Goal: Information Seeking & Learning: Learn about a topic

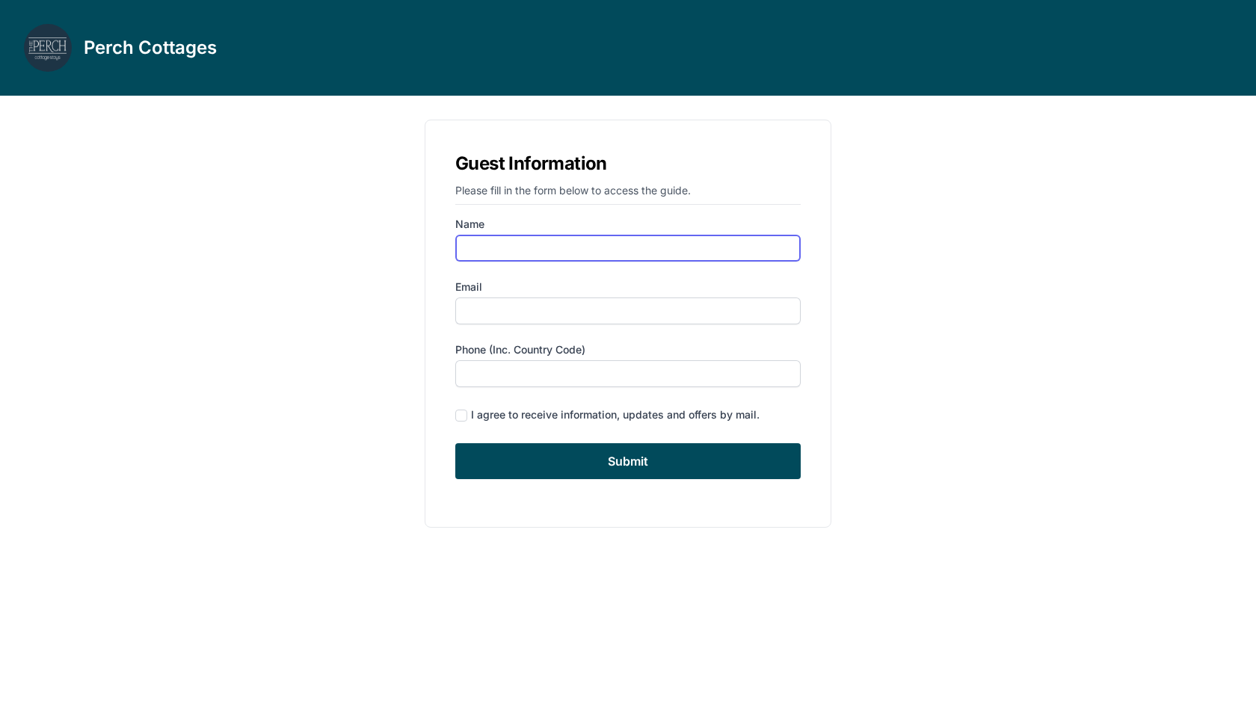
click at [593, 250] on input "Name" at bounding box center [627, 248] width 345 height 27
type input "[PERSON_NAME]"
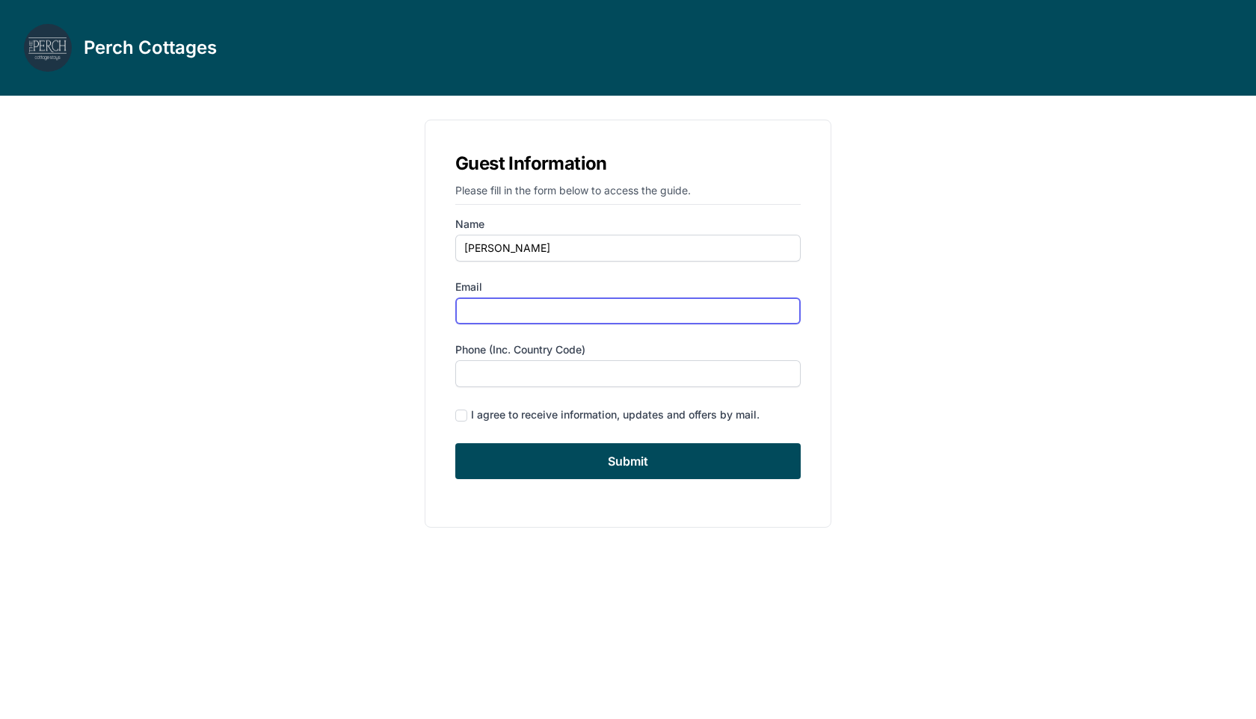
click at [490, 310] on input "Email" at bounding box center [627, 310] width 345 height 27
type input "[EMAIL_ADDRESS][DOMAIN_NAME]"
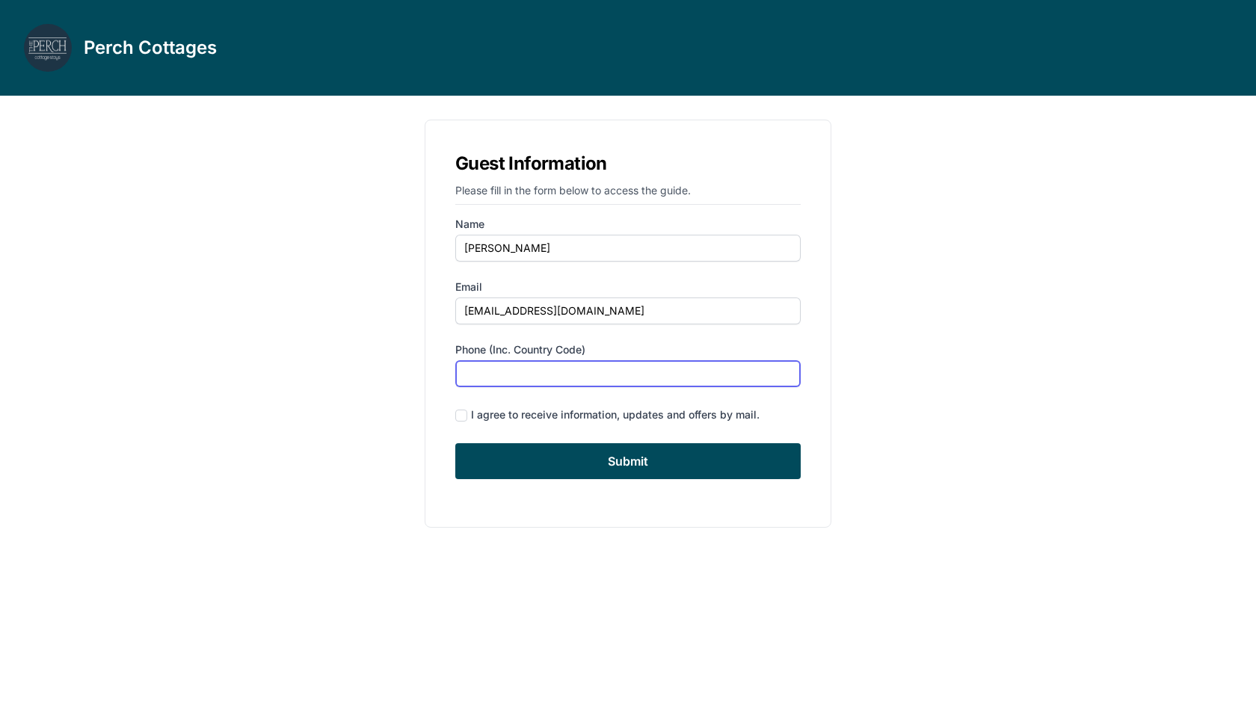
click at [485, 371] on input "Phone (inc. country code)" at bounding box center [627, 373] width 345 height 27
type input "4847076461"
click at [463, 410] on input "checkbox" at bounding box center [461, 416] width 12 height 12
checkbox input "true"
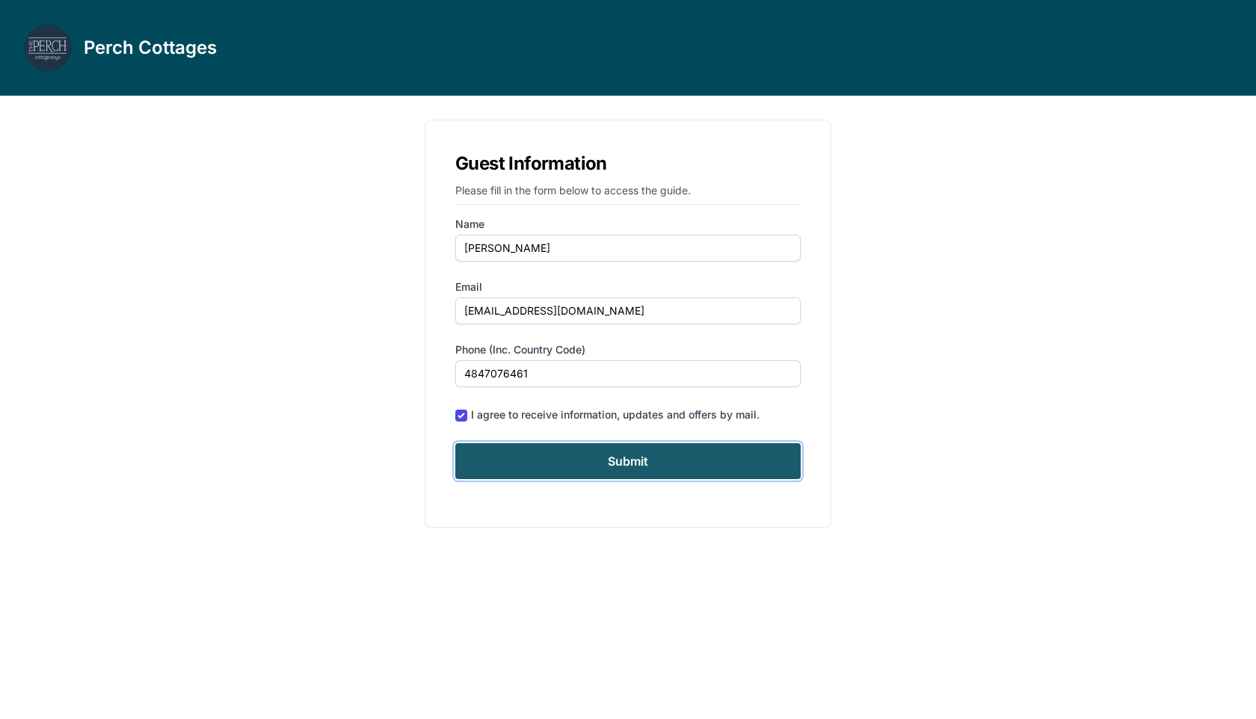
click at [519, 468] on input "Submit" at bounding box center [627, 461] width 345 height 36
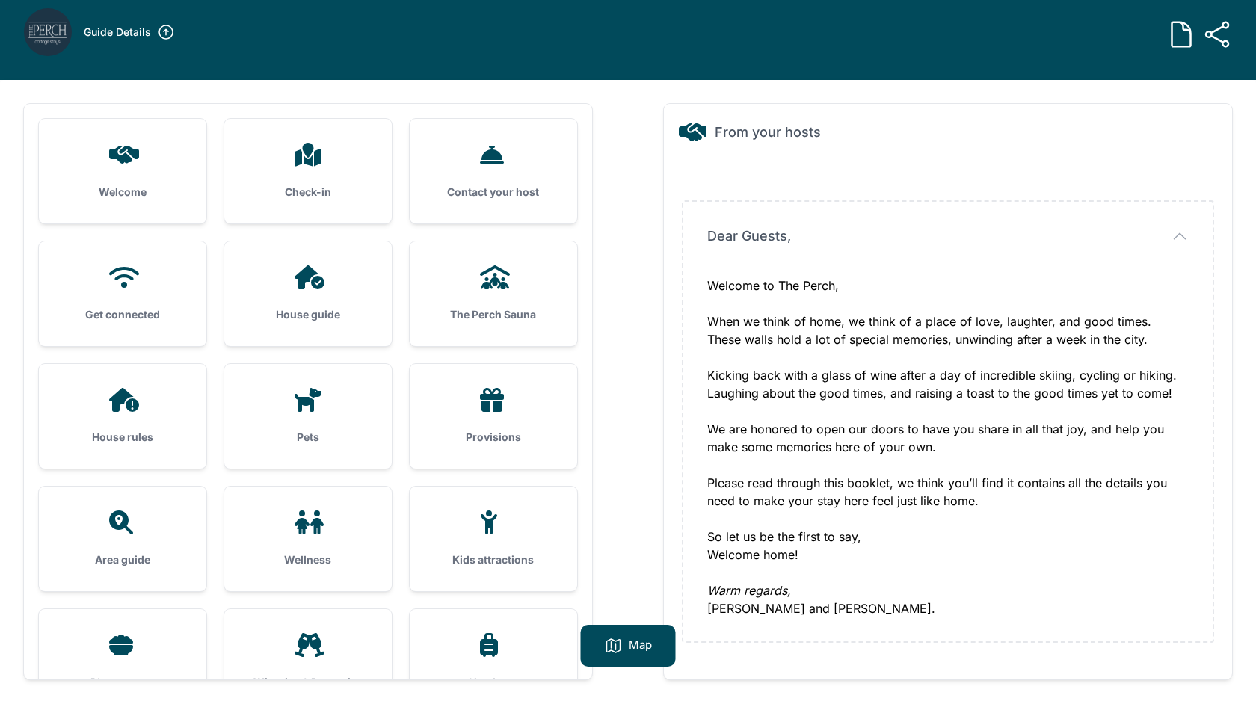
scroll to position [59, 0]
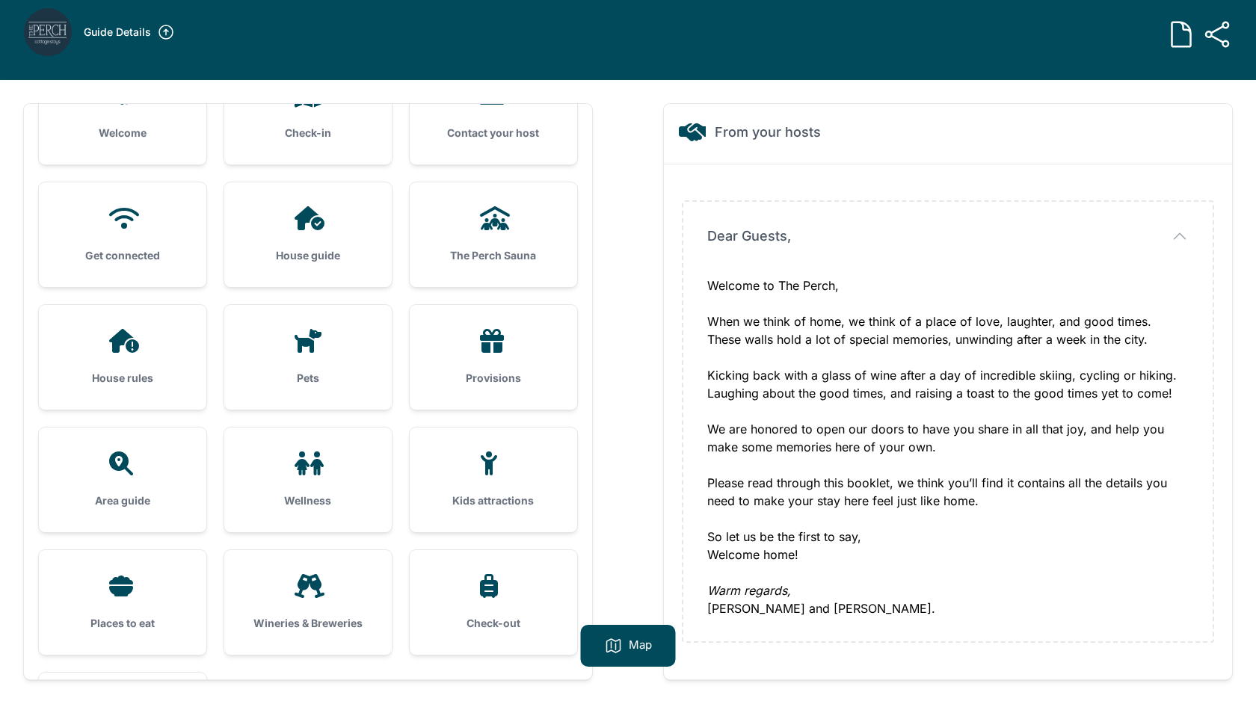
click at [355, 236] on div "House guide" at bounding box center [307, 234] width 167 height 105
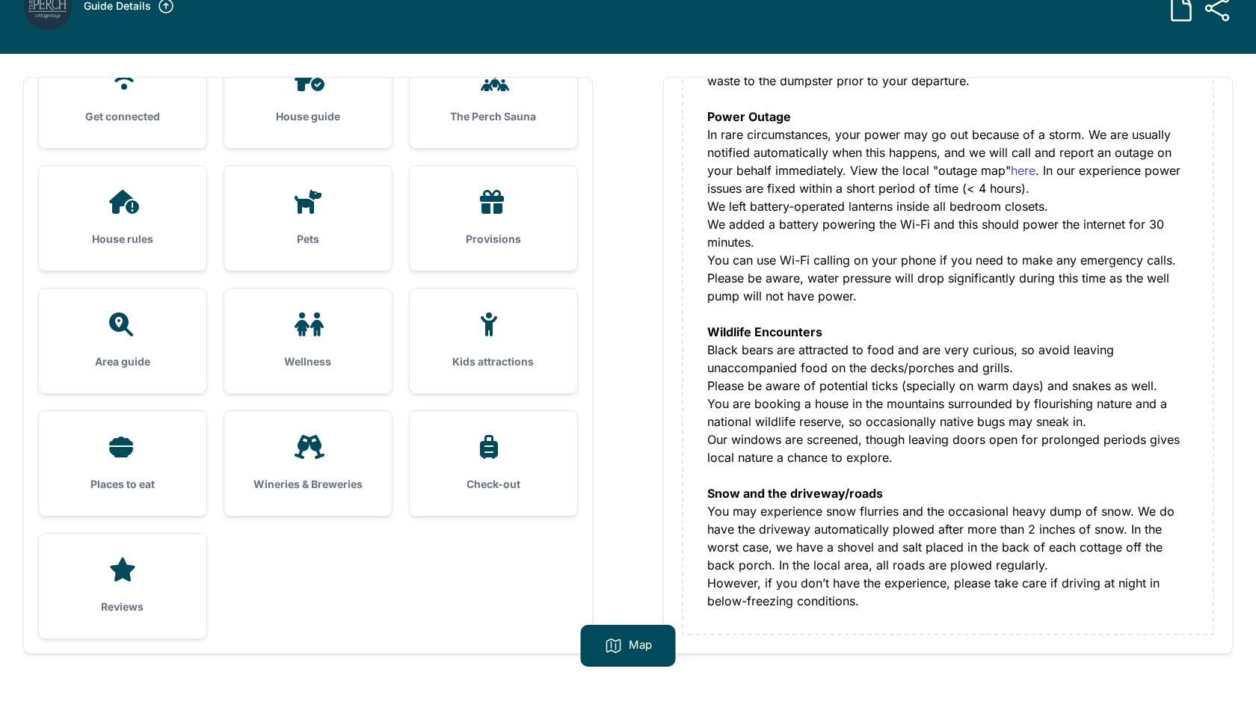
scroll to position [61, 0]
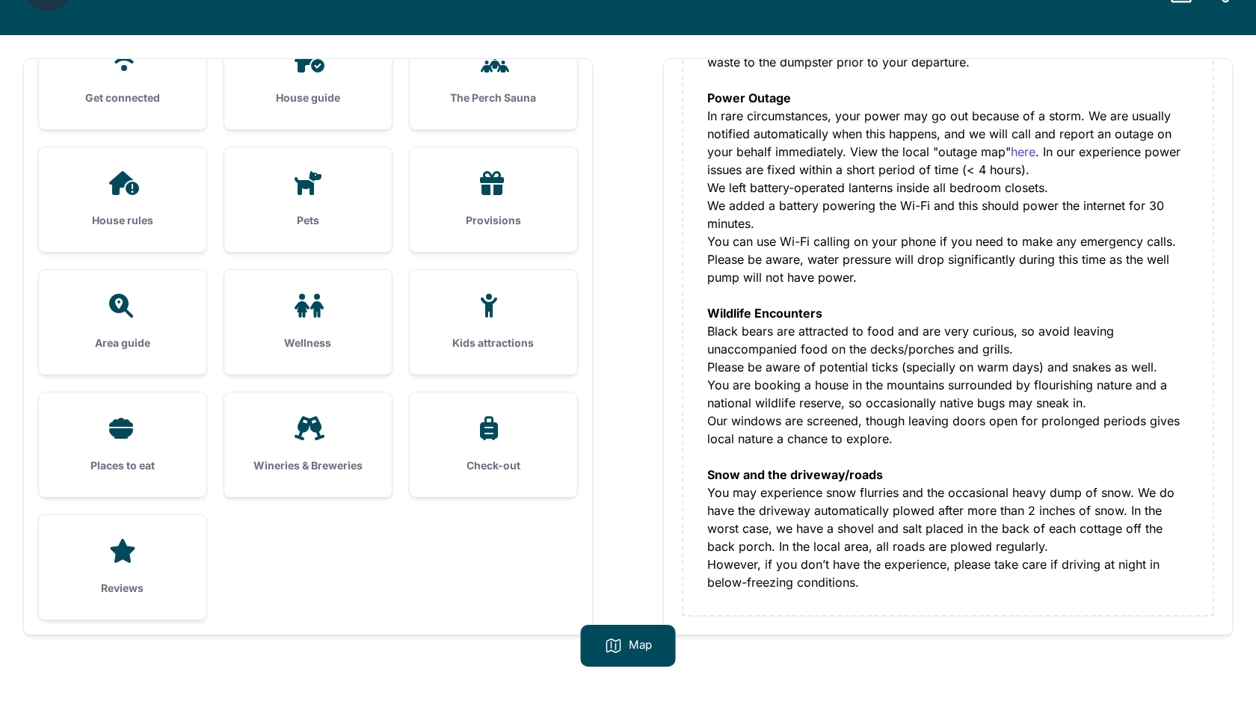
click at [315, 433] on icon at bounding box center [308, 428] width 36 height 24
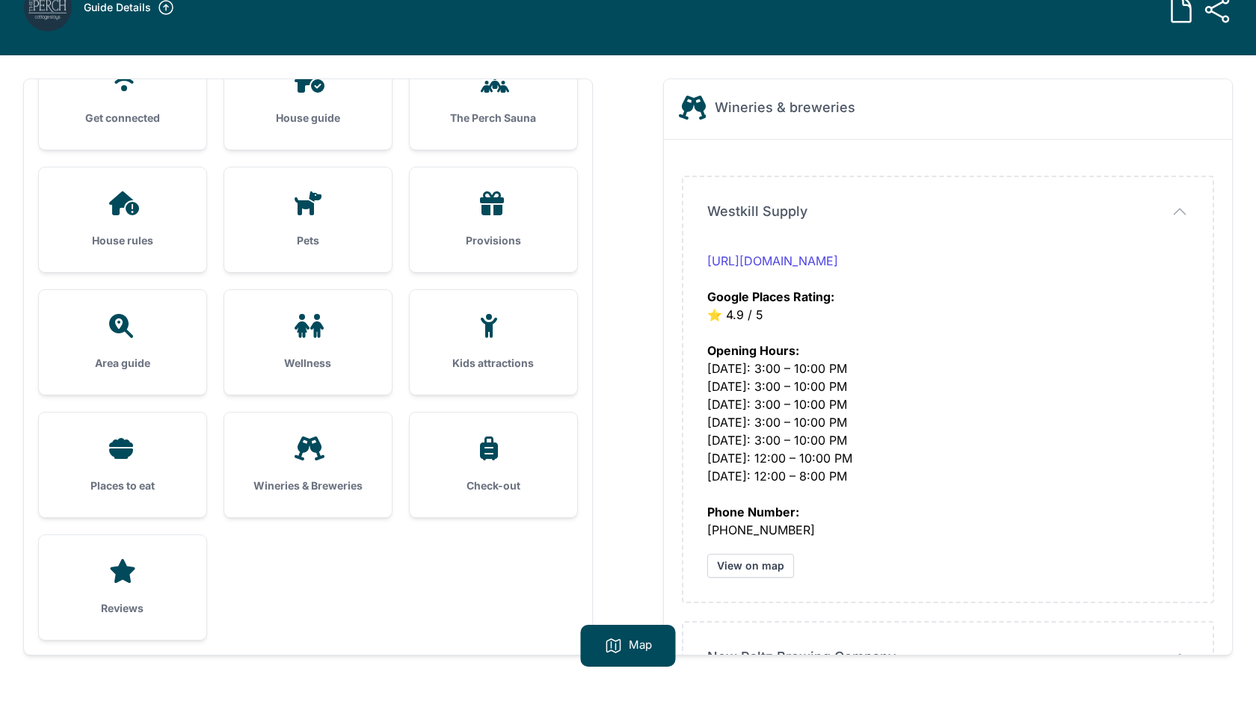
scroll to position [0, 0]
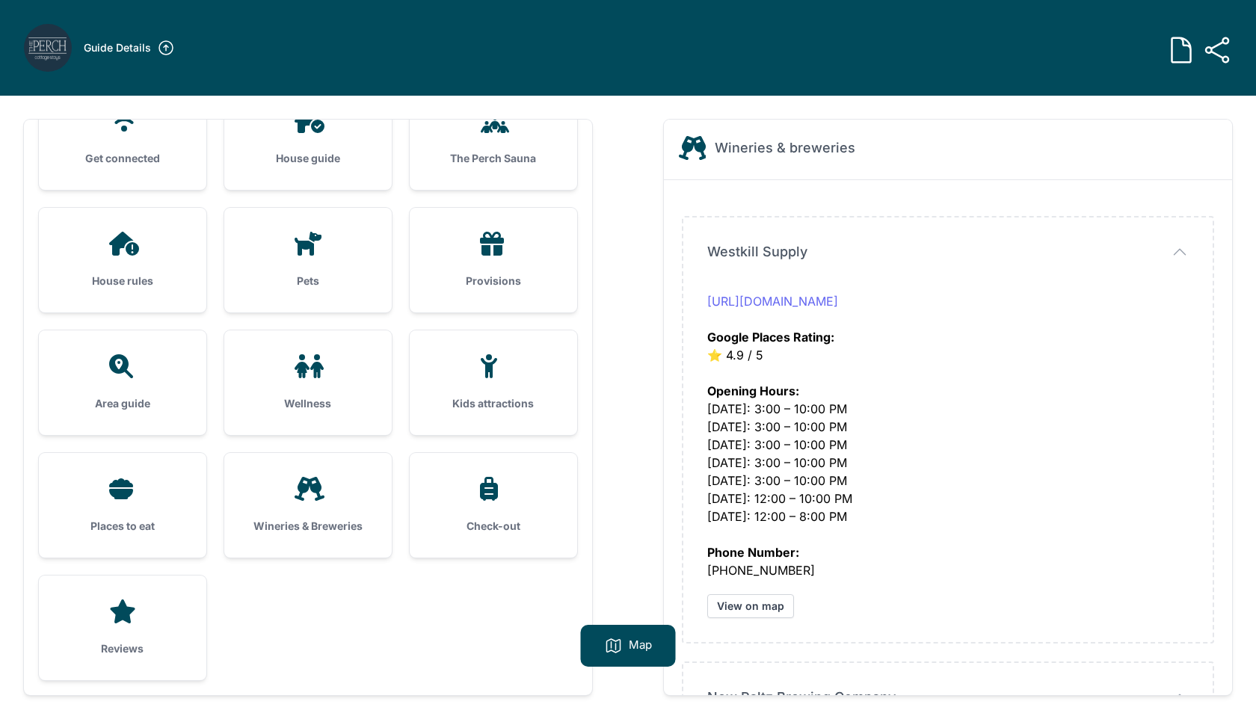
click at [794, 299] on link "[URL][DOMAIN_NAME]" at bounding box center [772, 301] width 131 height 15
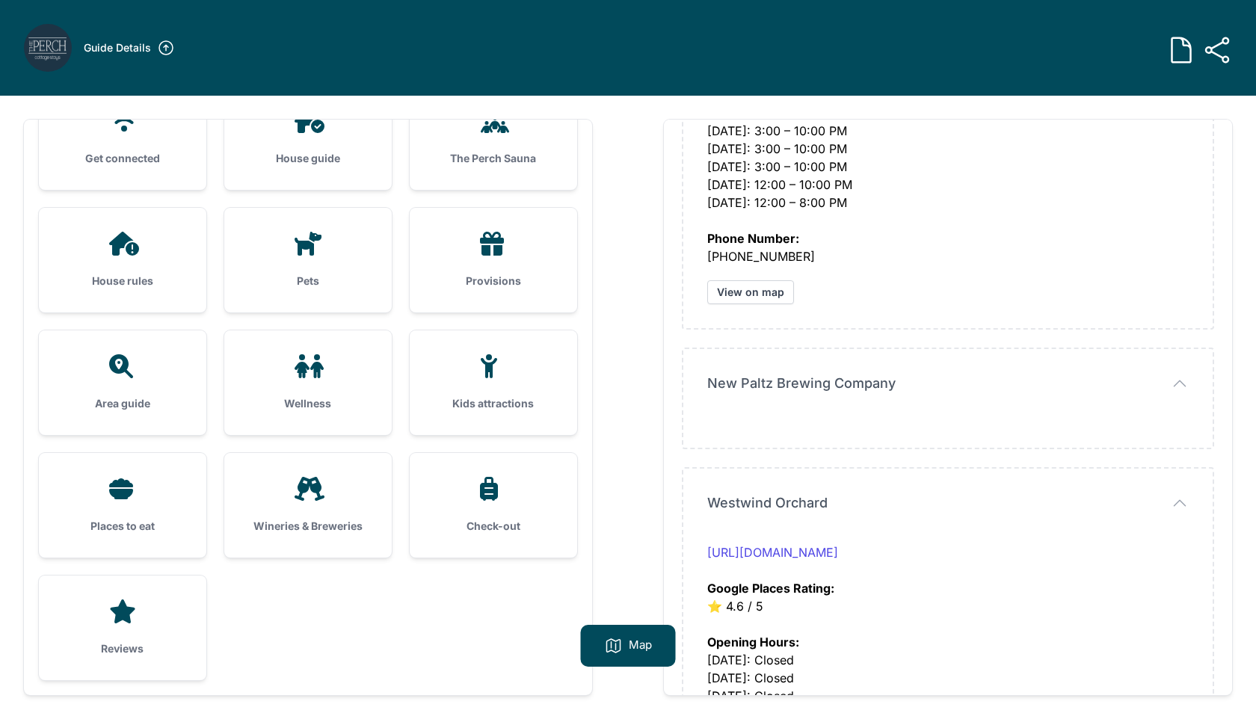
scroll to position [315, 0]
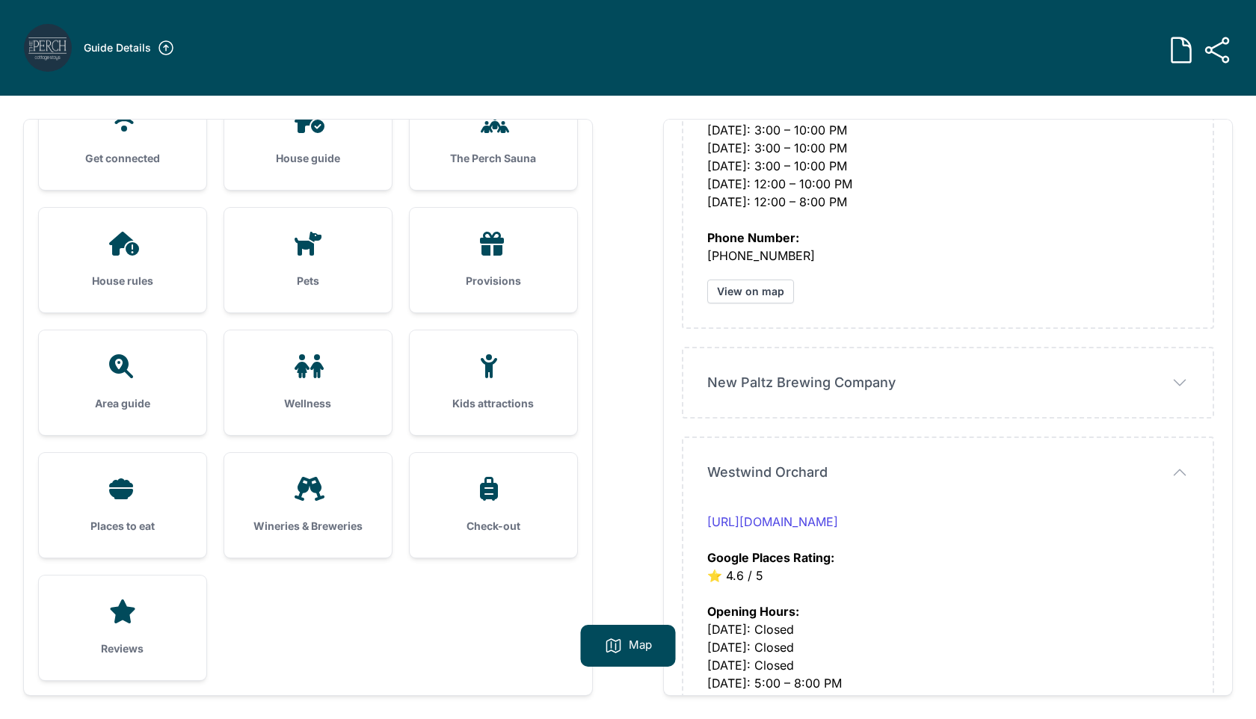
click at [0, 0] on icon "button" at bounding box center [0, 0] width 0 height 0
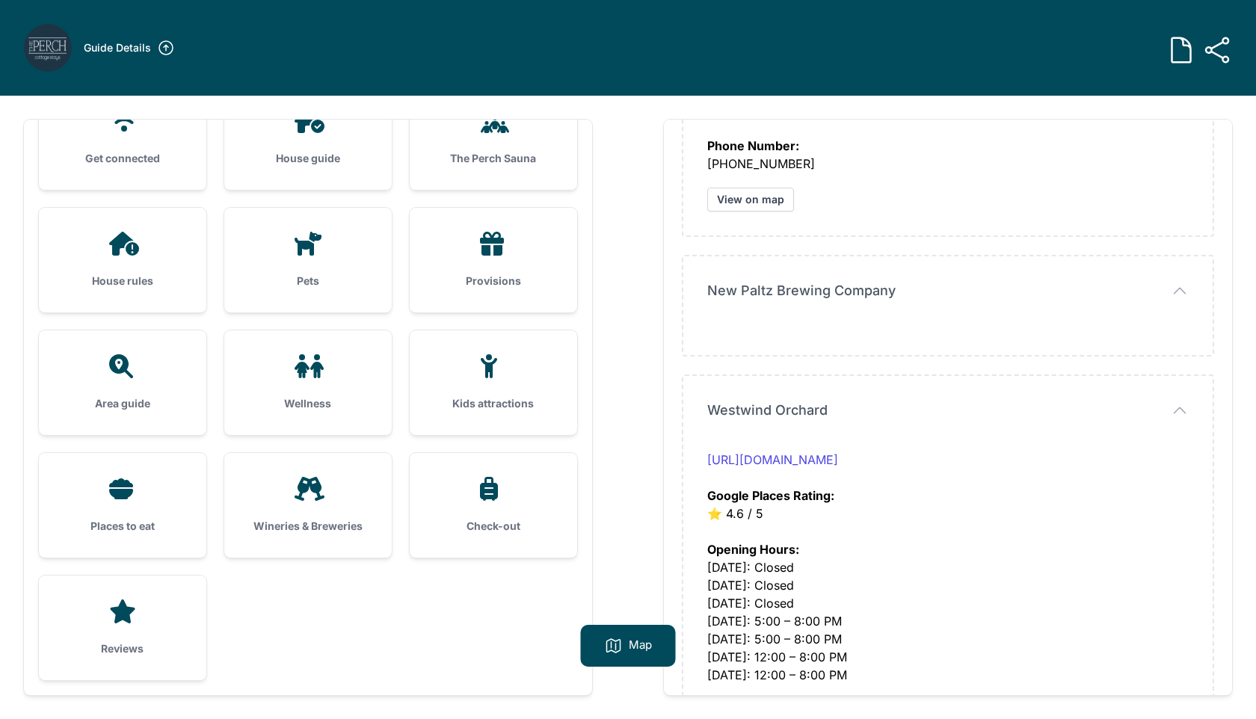
scroll to position [413, 0]
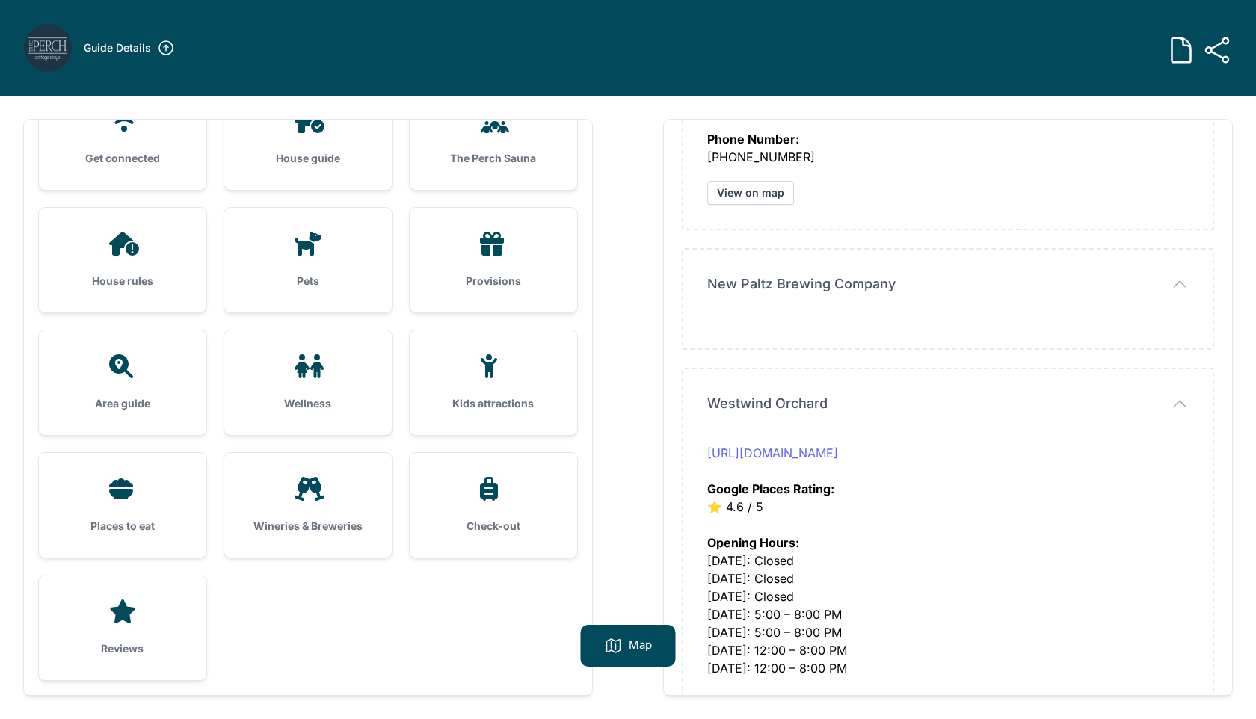
click at [838, 449] on link "[URL][DOMAIN_NAME]" at bounding box center [772, 452] width 131 height 15
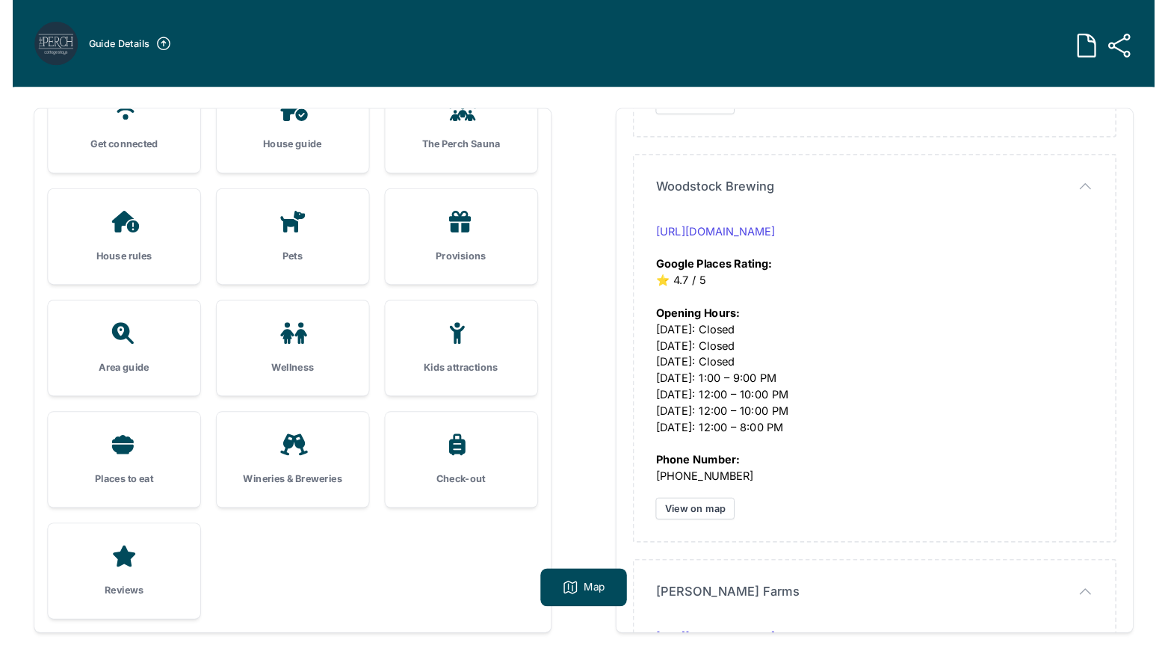
scroll to position [1080, 0]
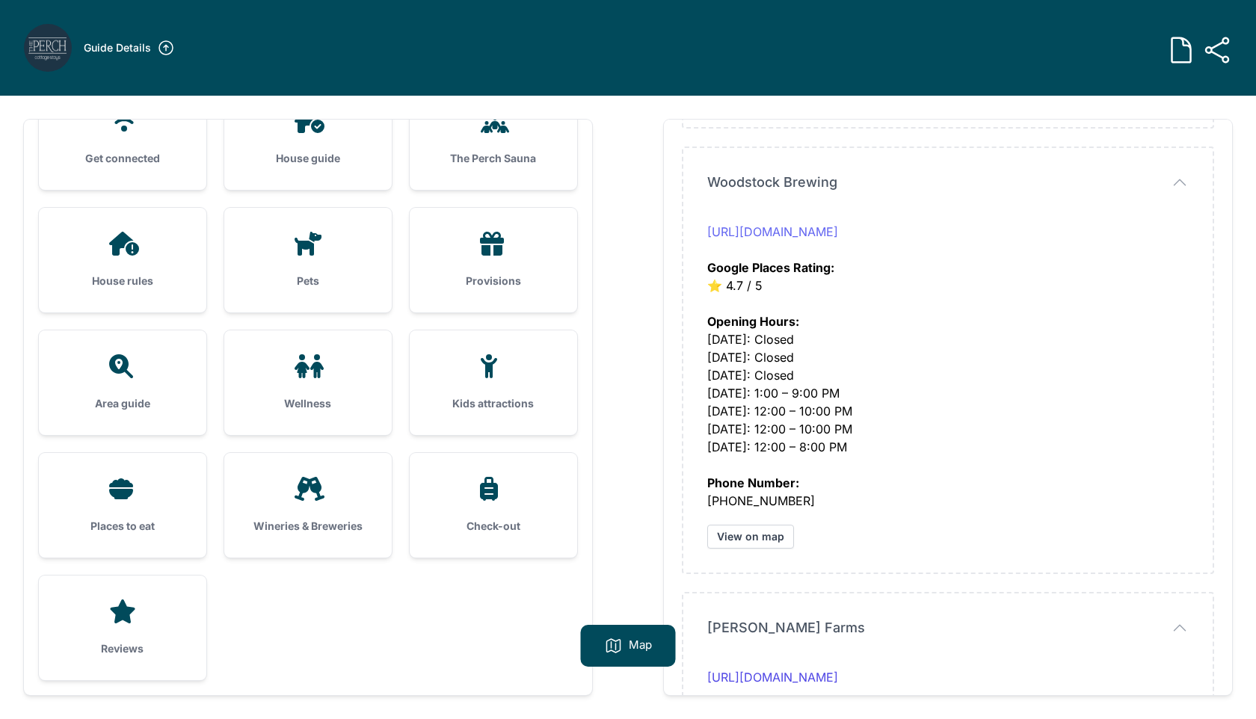
click at [838, 231] on link "[URL][DOMAIN_NAME]" at bounding box center [772, 231] width 131 height 15
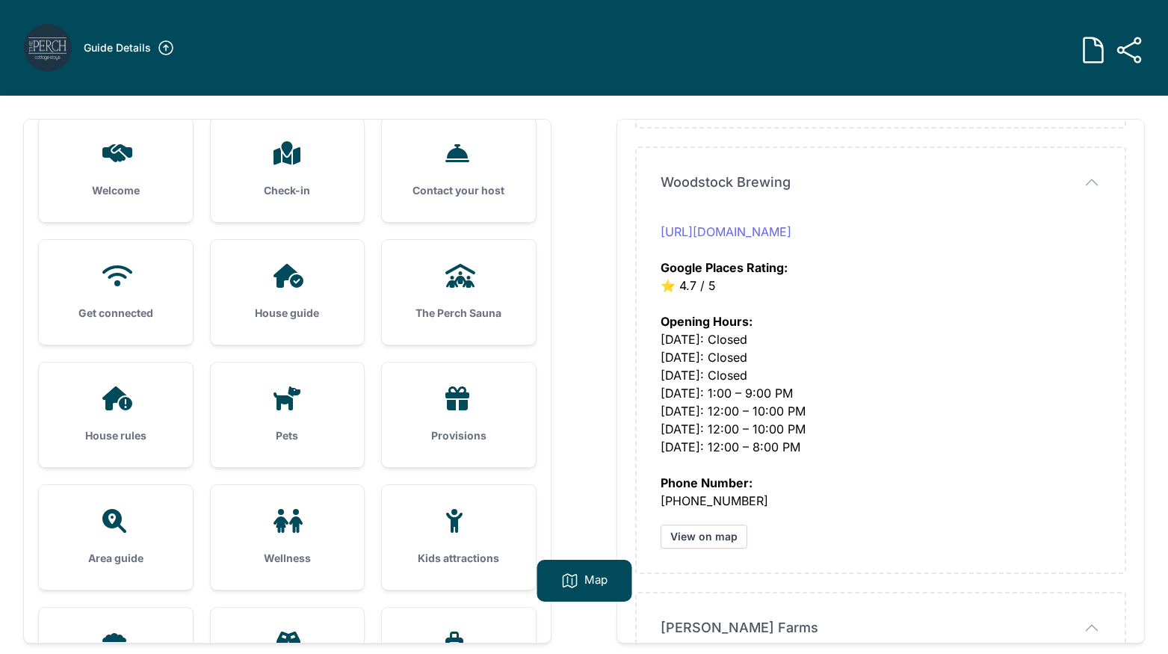
scroll to position [0, 0]
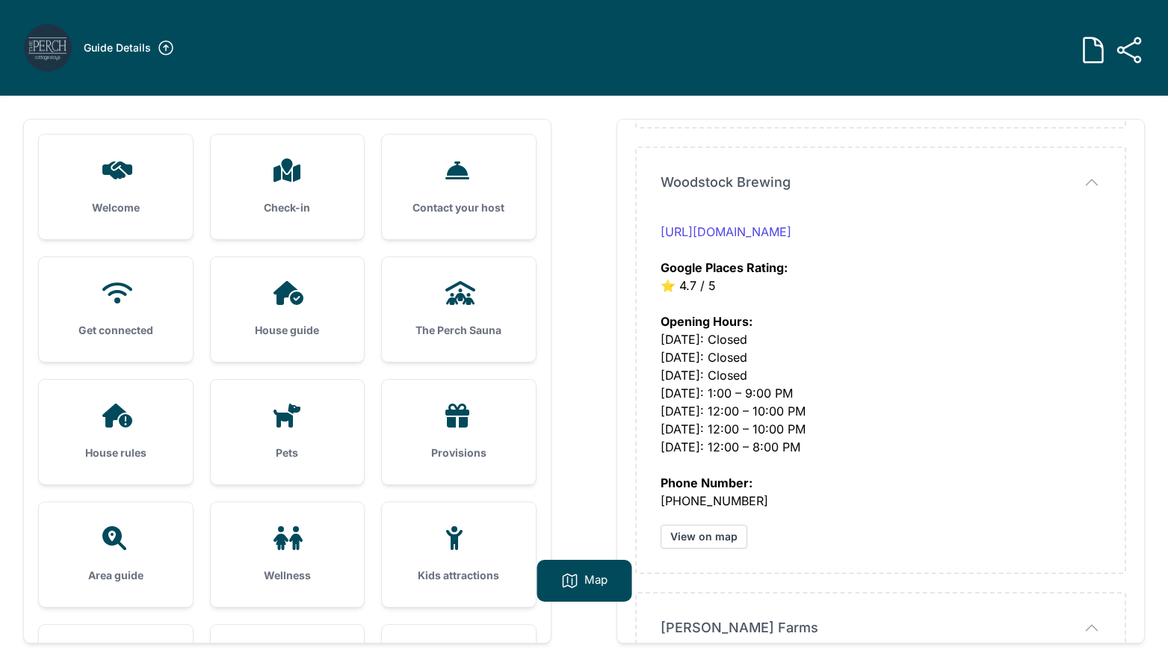
click at [135, 191] on div "Welcome" at bounding box center [116, 187] width 154 height 105
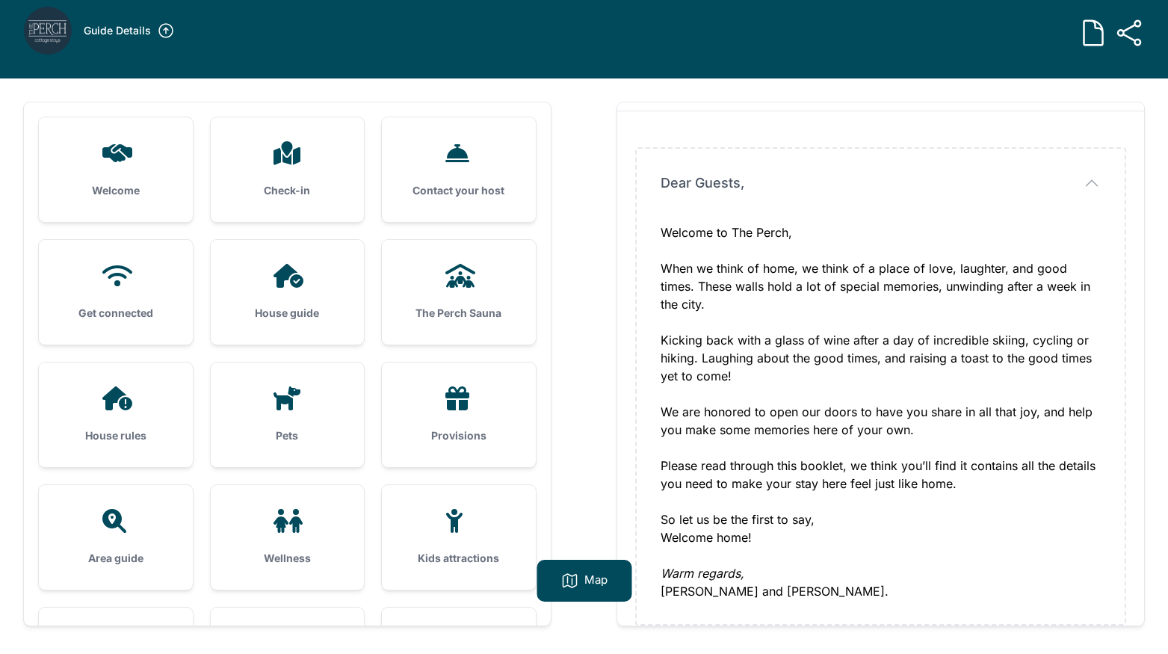
scroll to position [23, 0]
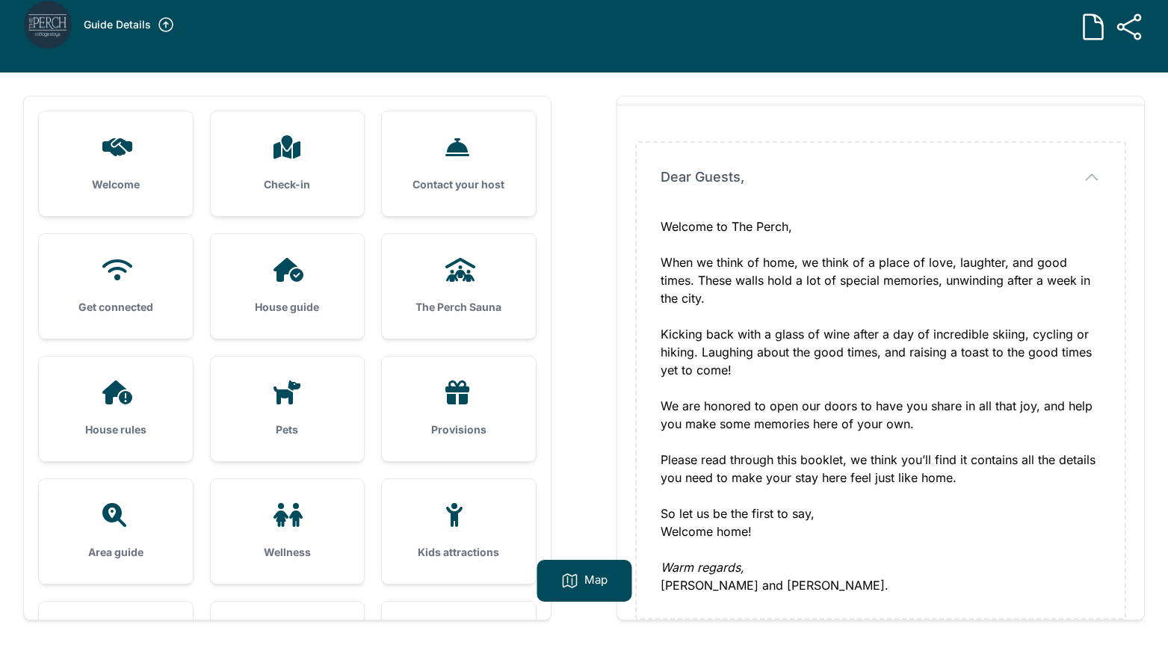
click at [316, 162] on div "Check-in" at bounding box center [288, 163] width 154 height 105
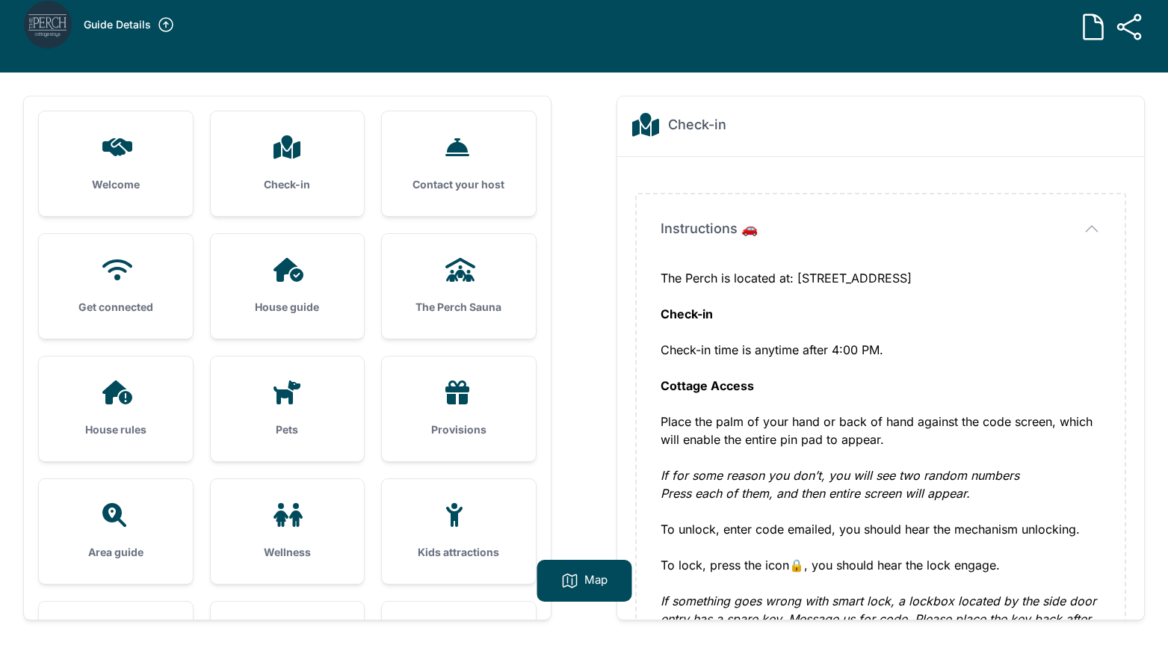
drag, startPoint x: 1062, startPoint y: 277, endPoint x: 659, endPoint y: 271, distance: 402.9
click at [659, 271] on div "Instructions 🚗 Instructions 🚗 The Perch is located at: [STREET_ADDRESS] Check-i…" at bounding box center [881, 431] width 488 height 475
copy div "The Perch is located at: [STREET_ADDRESS]"
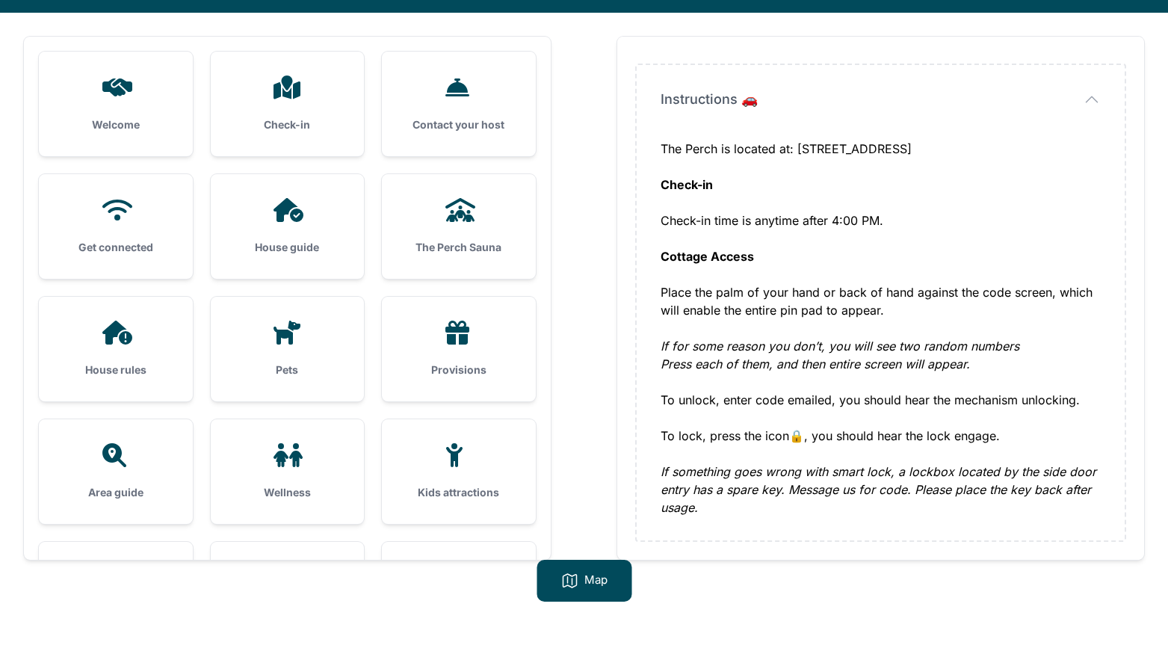
scroll to position [95, 0]
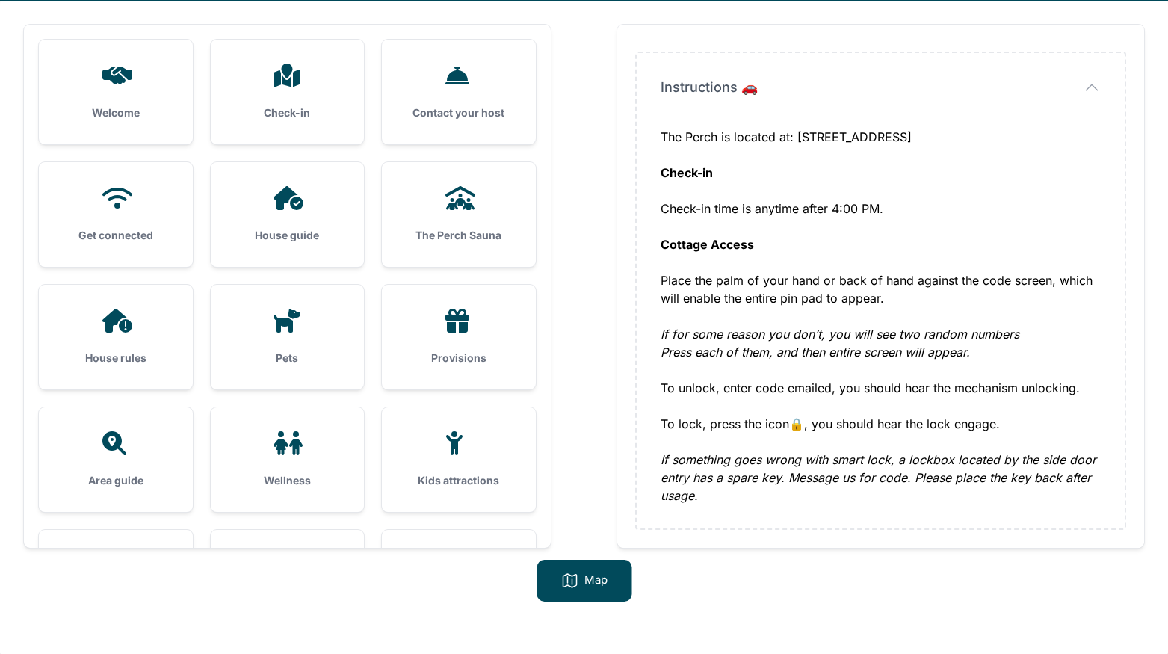
click at [451, 341] on div "Provisions" at bounding box center [459, 337] width 154 height 105
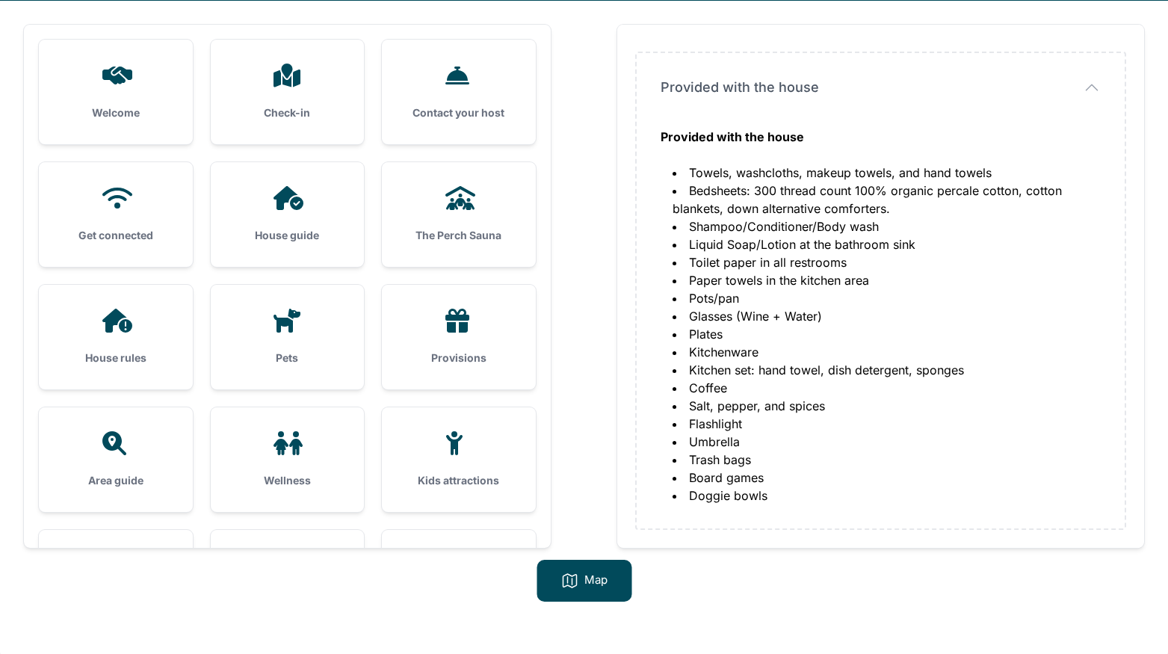
scroll to position [96, 0]
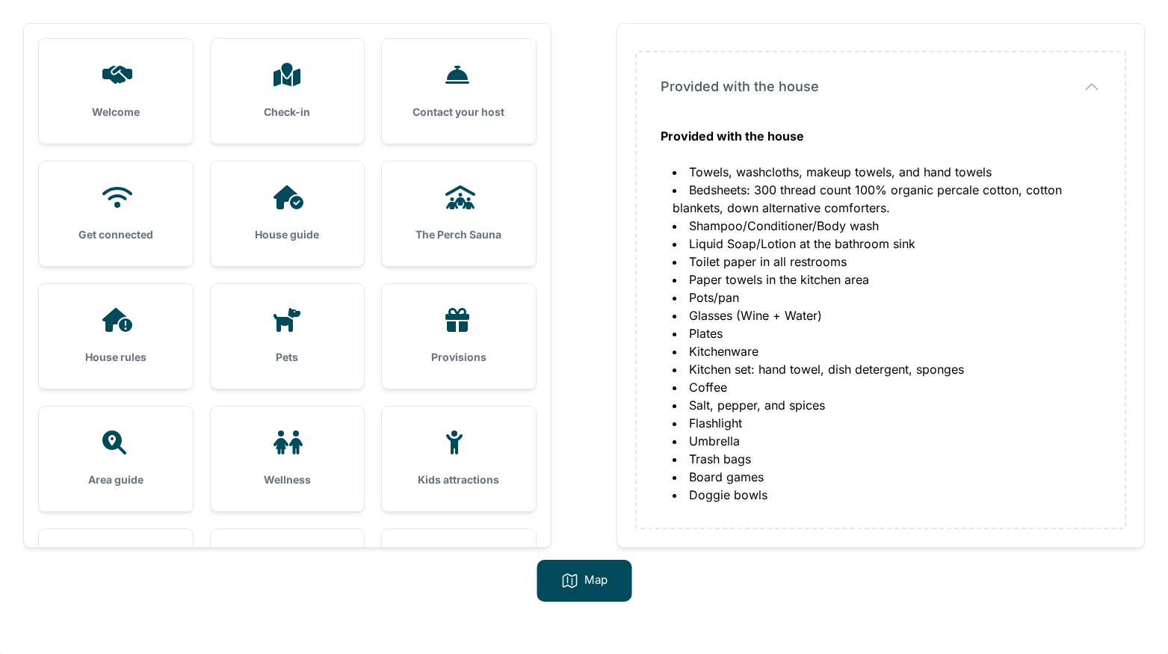
drag, startPoint x: 782, startPoint y: 495, endPoint x: 661, endPoint y: 176, distance: 340.6
click at [661, 176] on ol "Towels, washcloths, makeup towels, and hand towels Bedsheets: 300 thread count …" at bounding box center [881, 333] width 440 height 341
click at [271, 205] on icon at bounding box center [287, 197] width 36 height 24
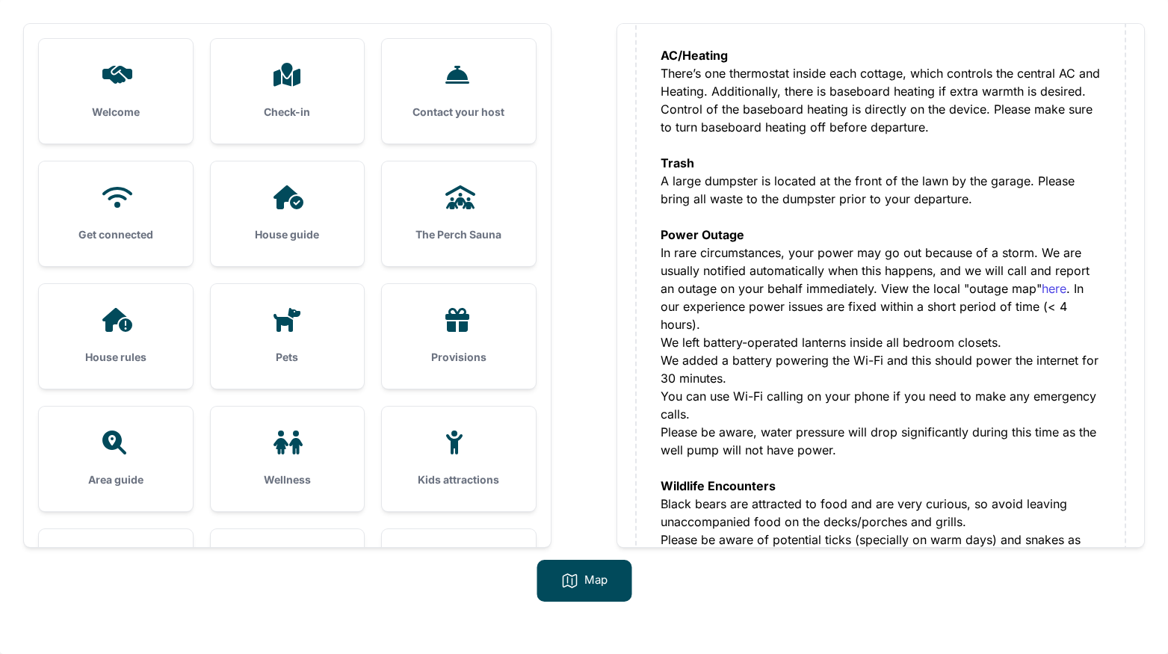
scroll to position [428, 0]
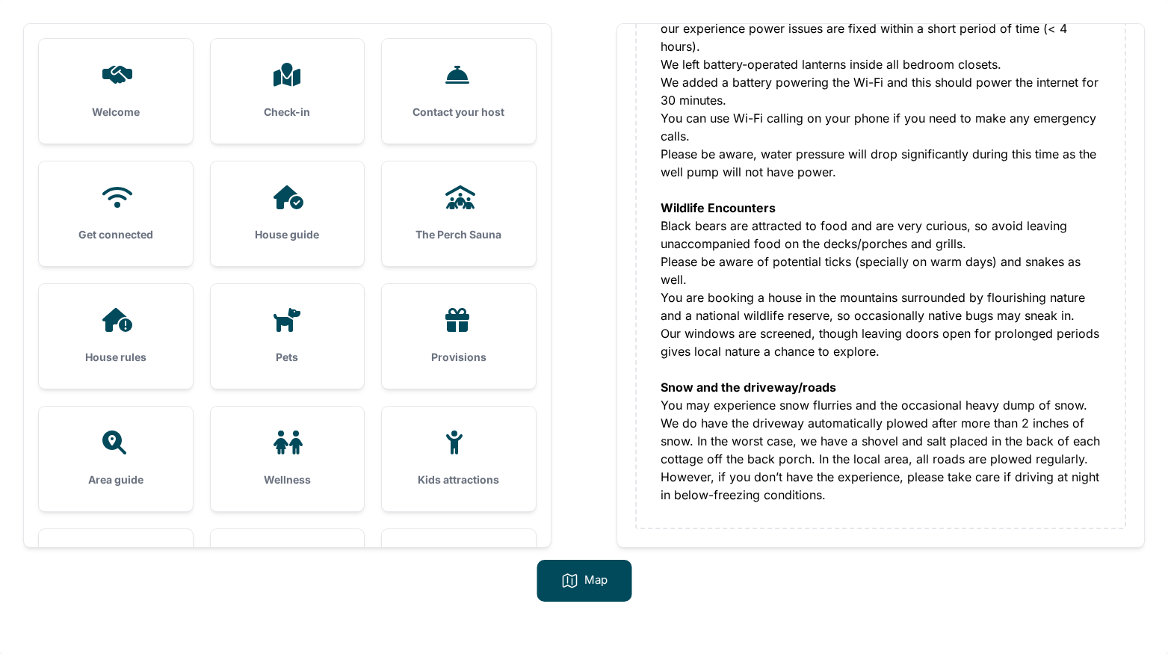
click at [102, 308] on icon at bounding box center [116, 320] width 36 height 24
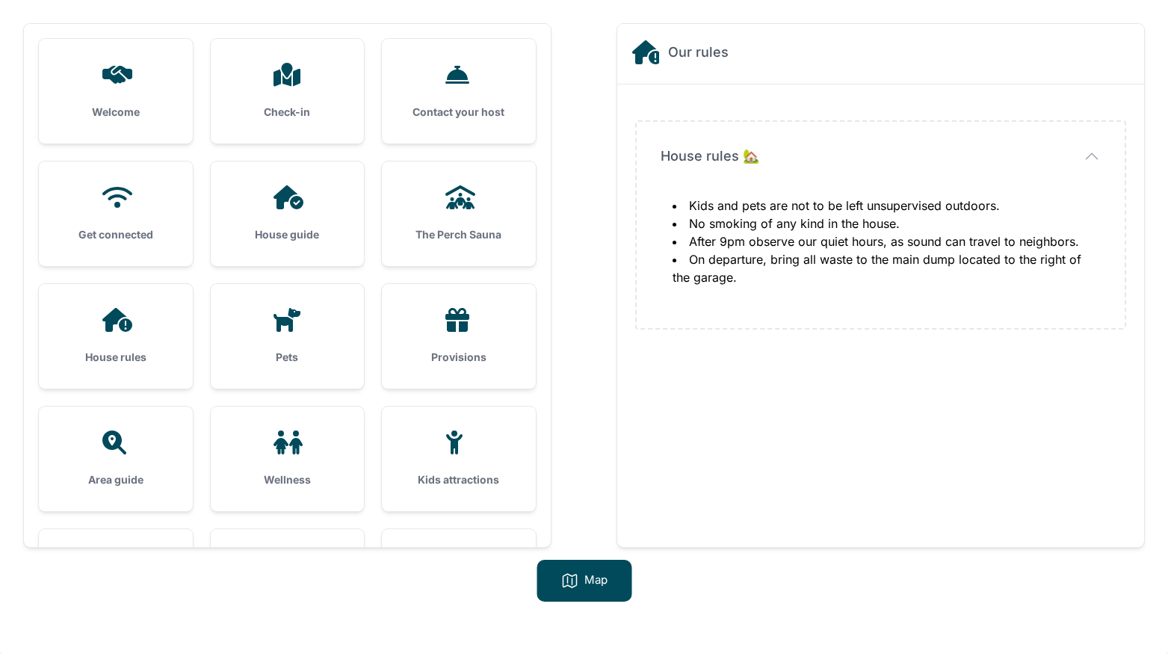
click at [295, 339] on div "Pets" at bounding box center [288, 336] width 154 height 105
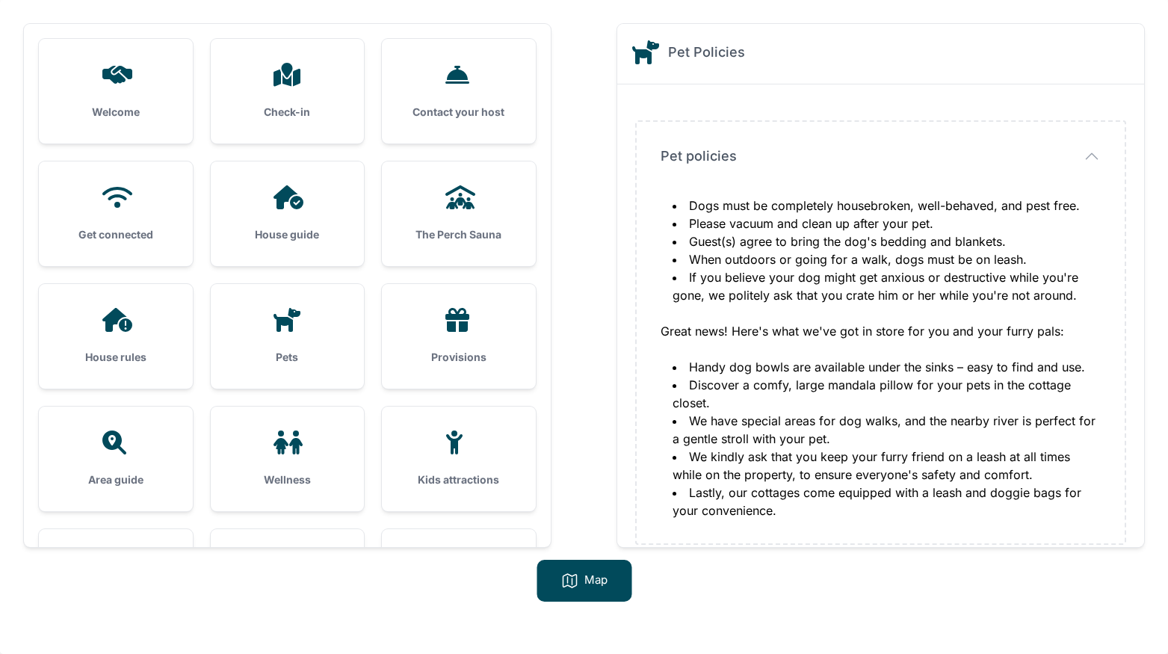
scroll to position [16, 0]
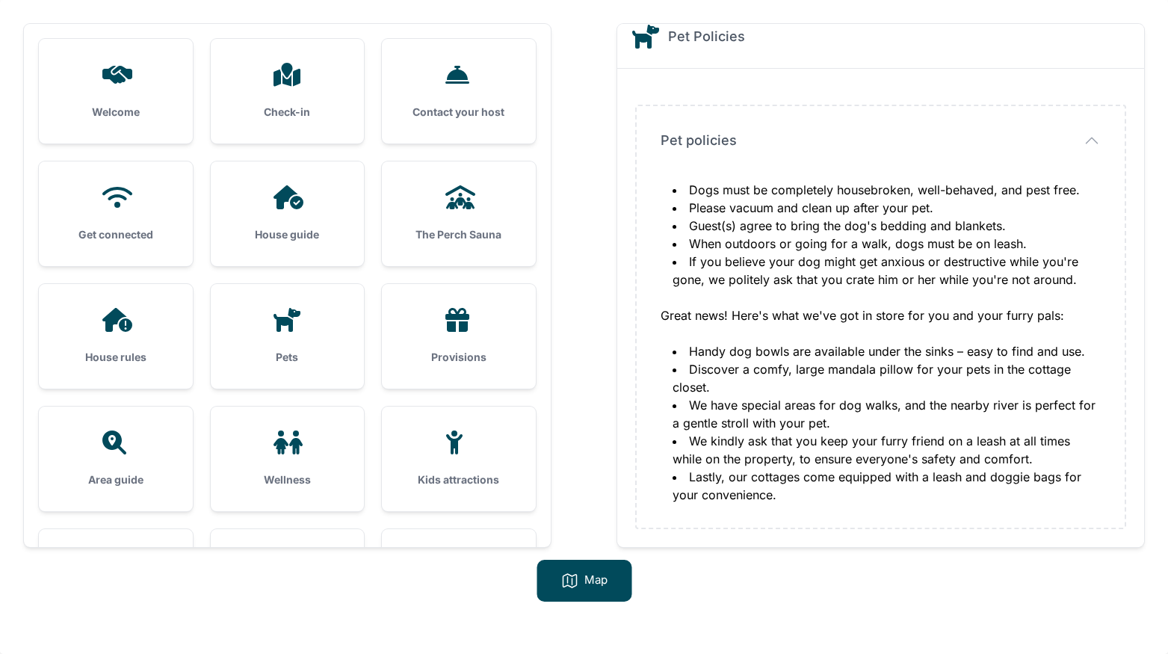
click at [314, 448] on div at bounding box center [288, 442] width 106 height 24
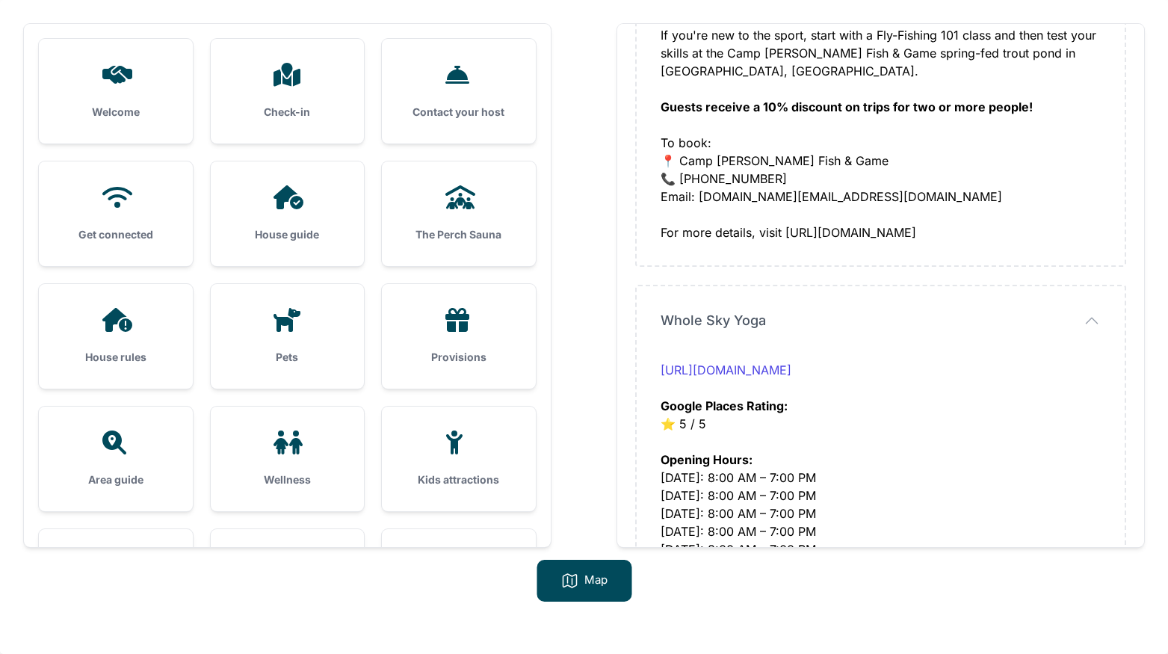
scroll to position [435, 0]
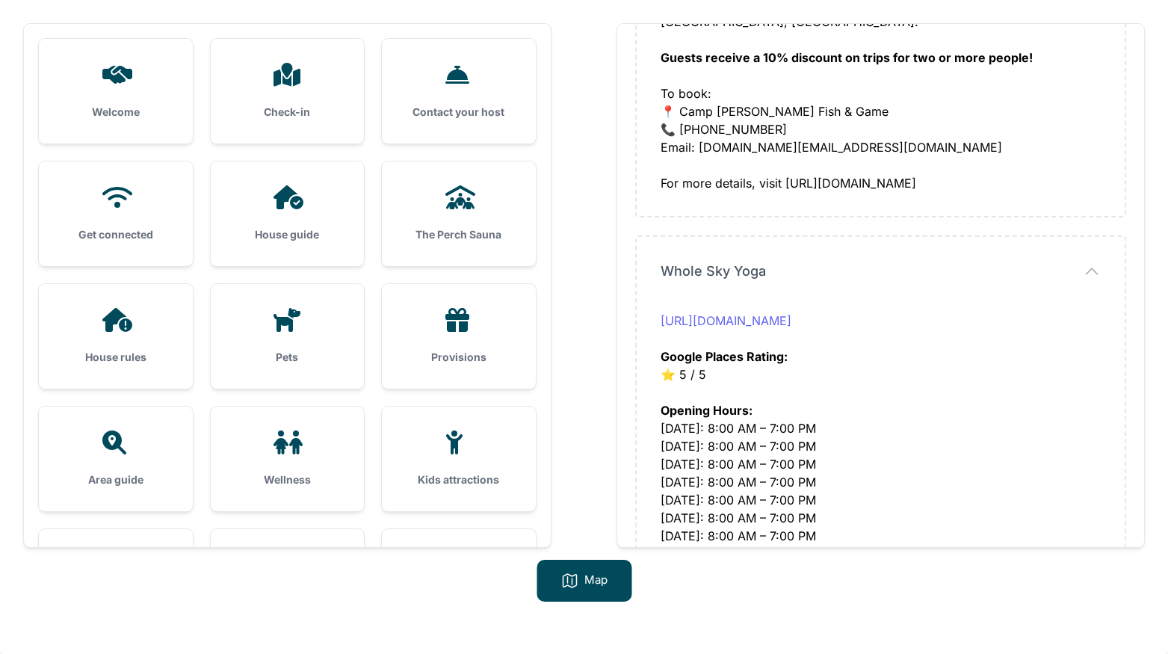
click at [791, 313] on link "[URL][DOMAIN_NAME]" at bounding box center [726, 320] width 131 height 15
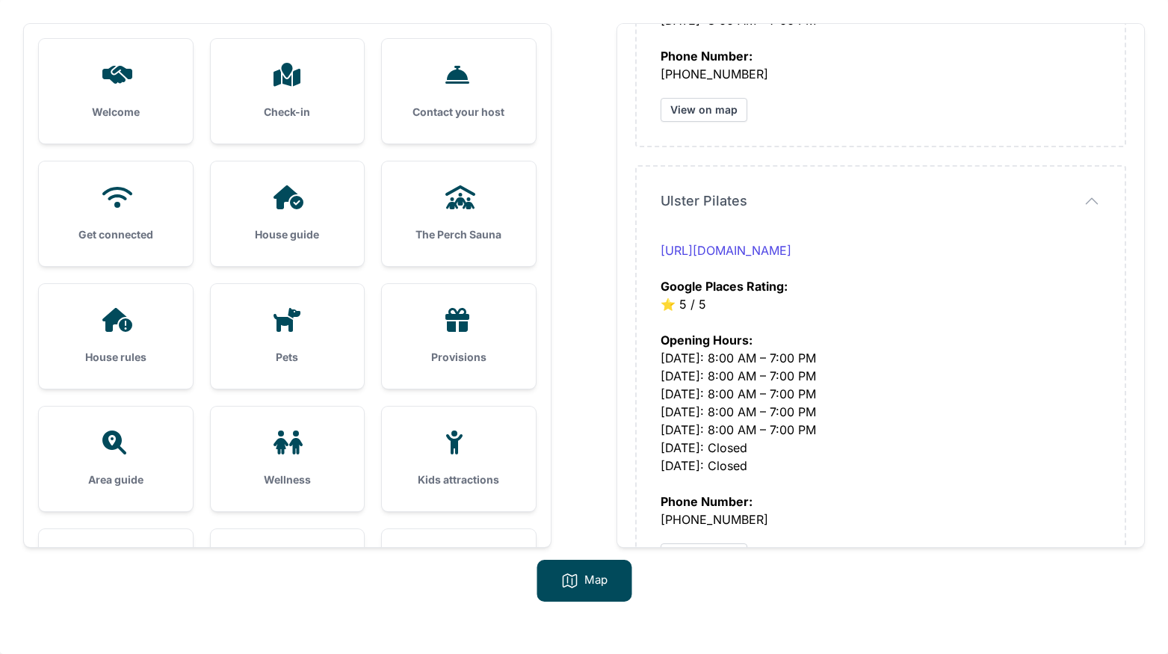
scroll to position [954, 0]
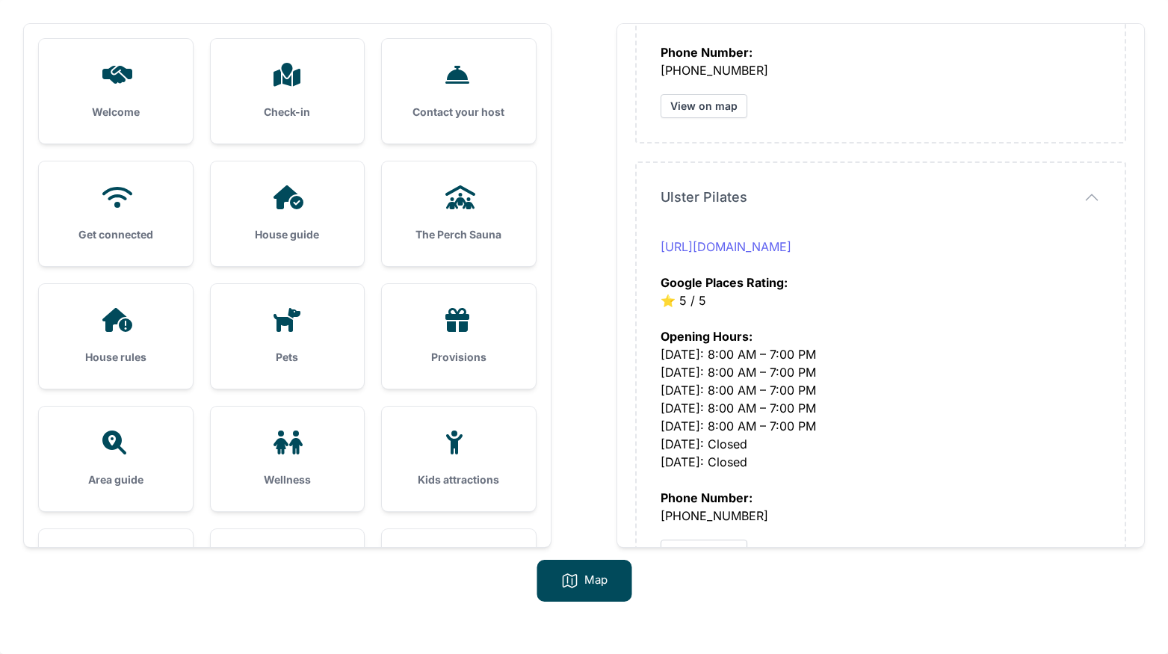
click at [776, 239] on link "[URL][DOMAIN_NAME]" at bounding box center [726, 246] width 131 height 15
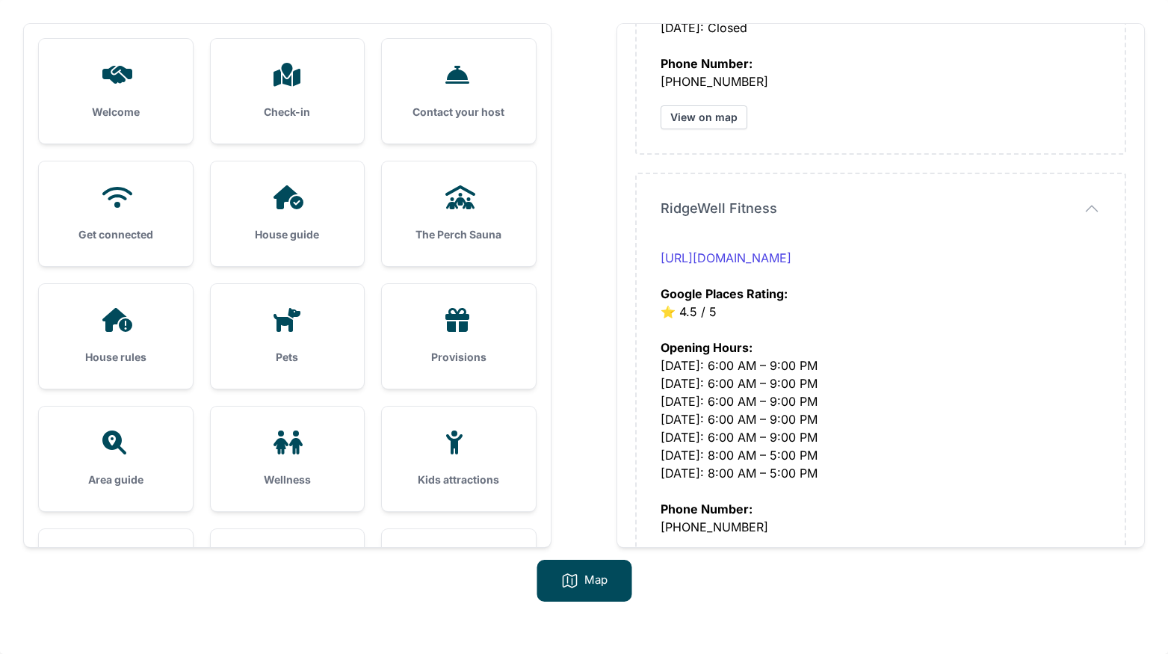
scroll to position [1391, 0]
click at [753, 248] on link "[URL][DOMAIN_NAME]" at bounding box center [726, 255] width 131 height 15
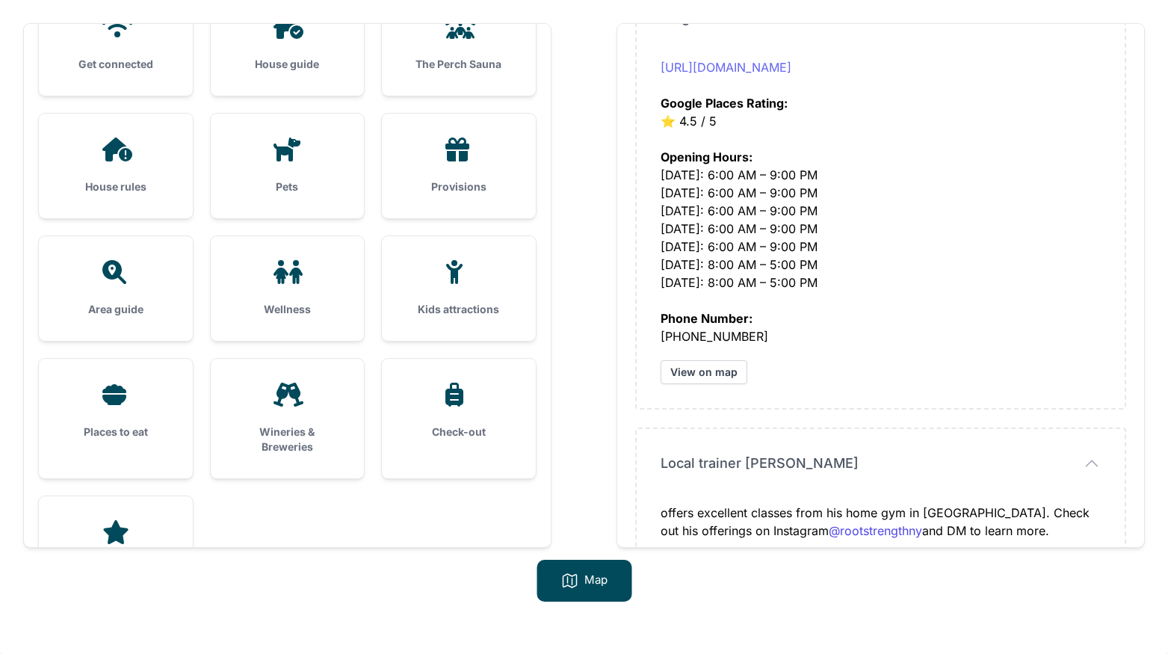
scroll to position [180, 0]
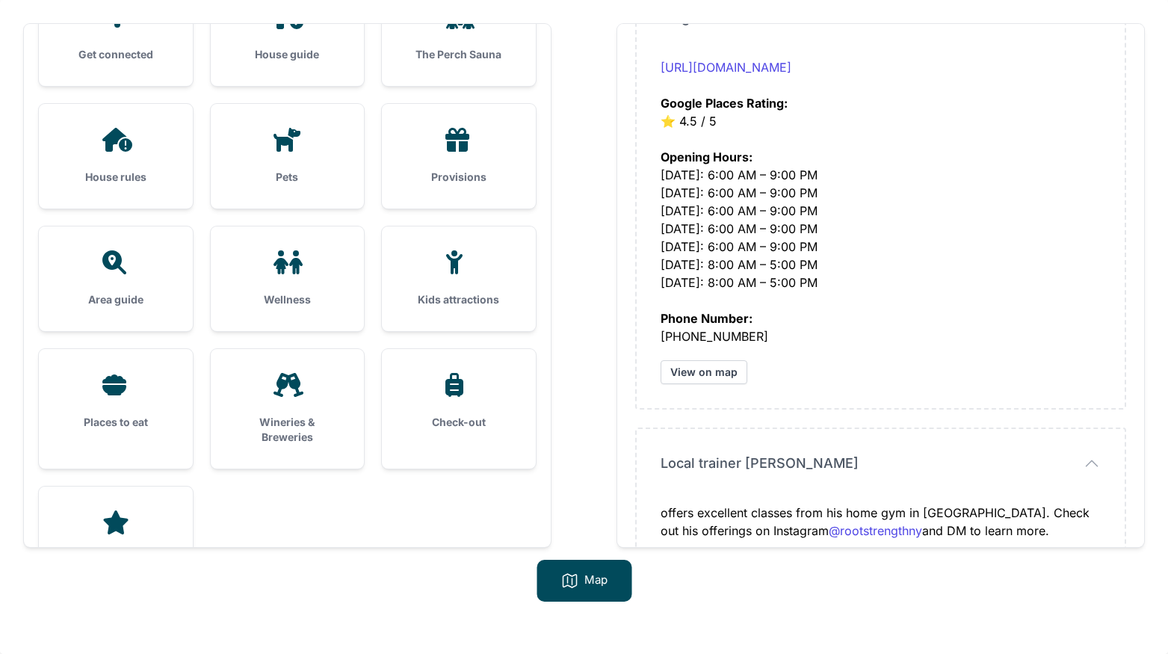
click at [91, 412] on div "Places to eat" at bounding box center [116, 401] width 154 height 105
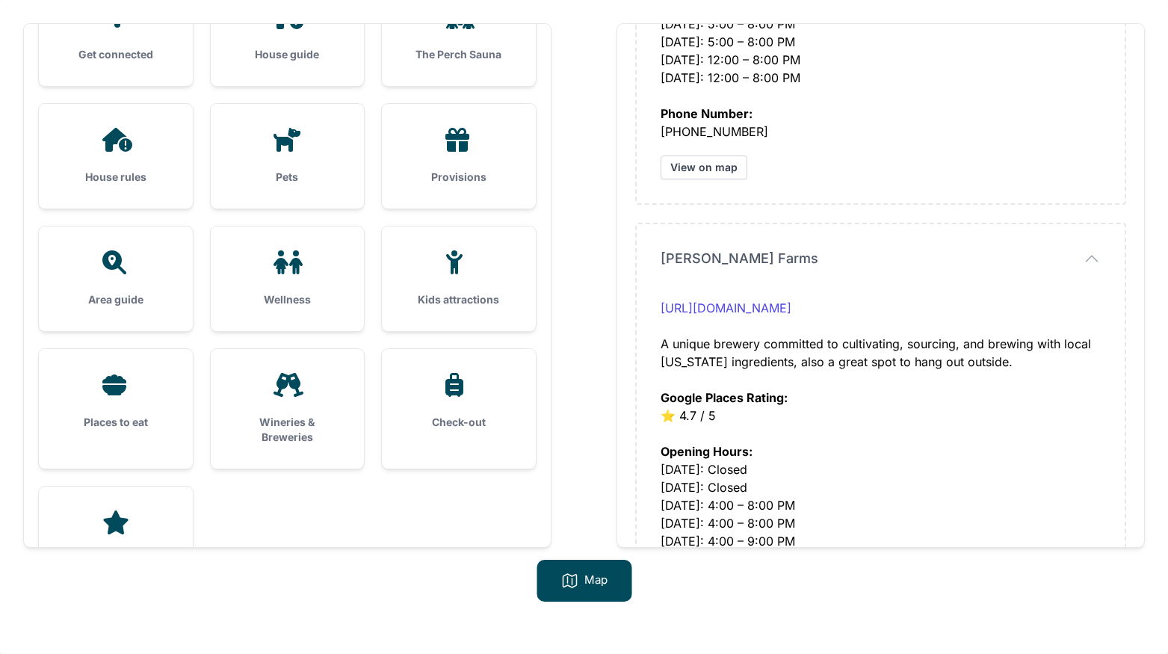
scroll to position [404, 0]
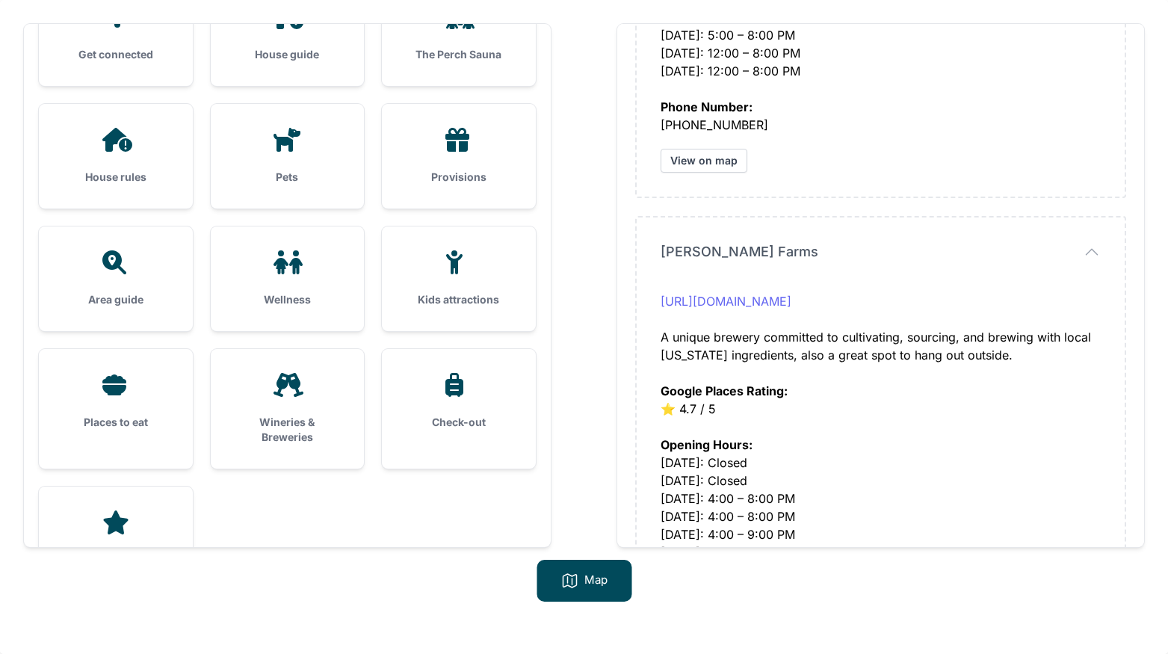
click at [791, 300] on link "[URL][DOMAIN_NAME]" at bounding box center [726, 301] width 131 height 15
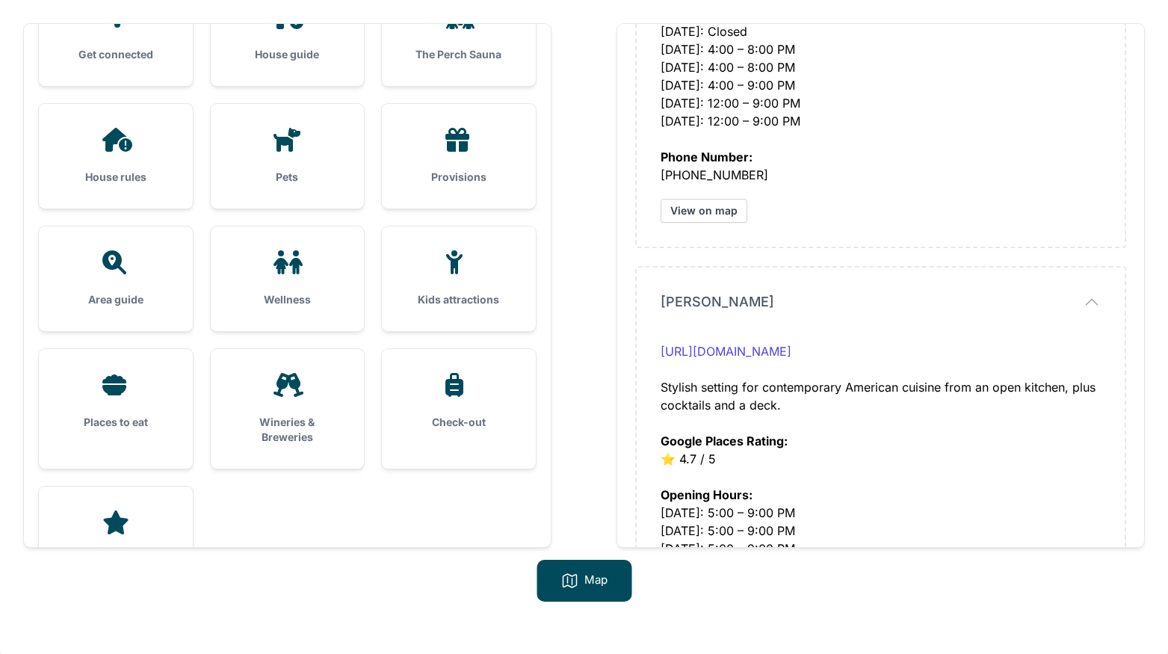
scroll to position [862, 0]
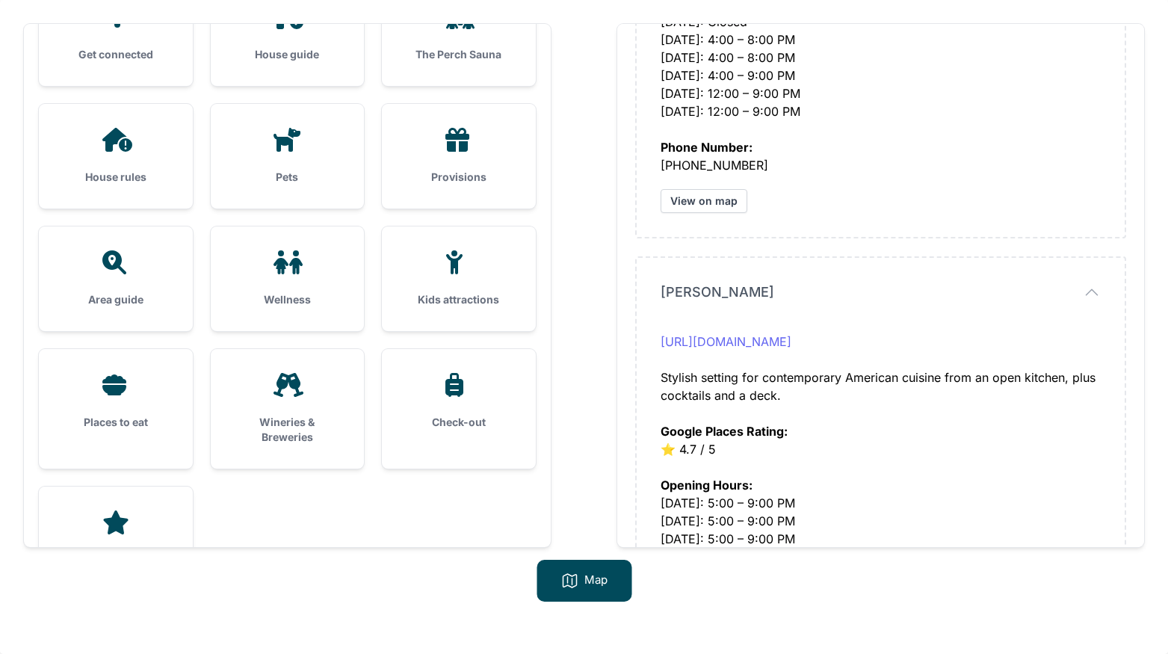
click at [770, 335] on link "[URL][DOMAIN_NAME]" at bounding box center [726, 341] width 131 height 15
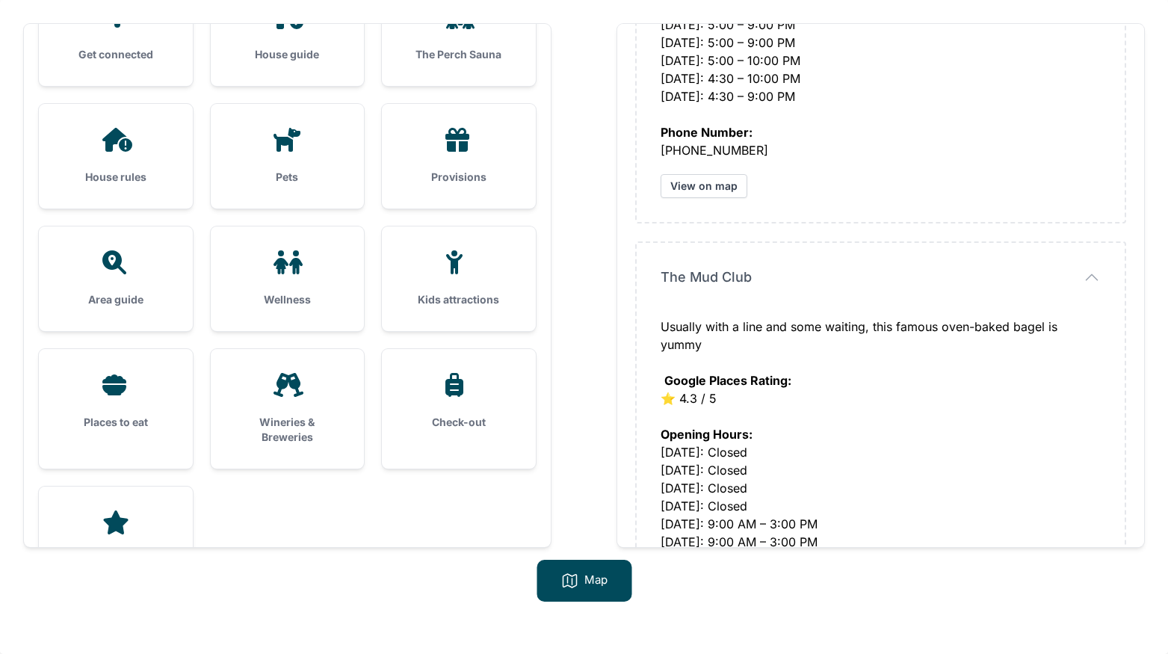
scroll to position [1380, 0]
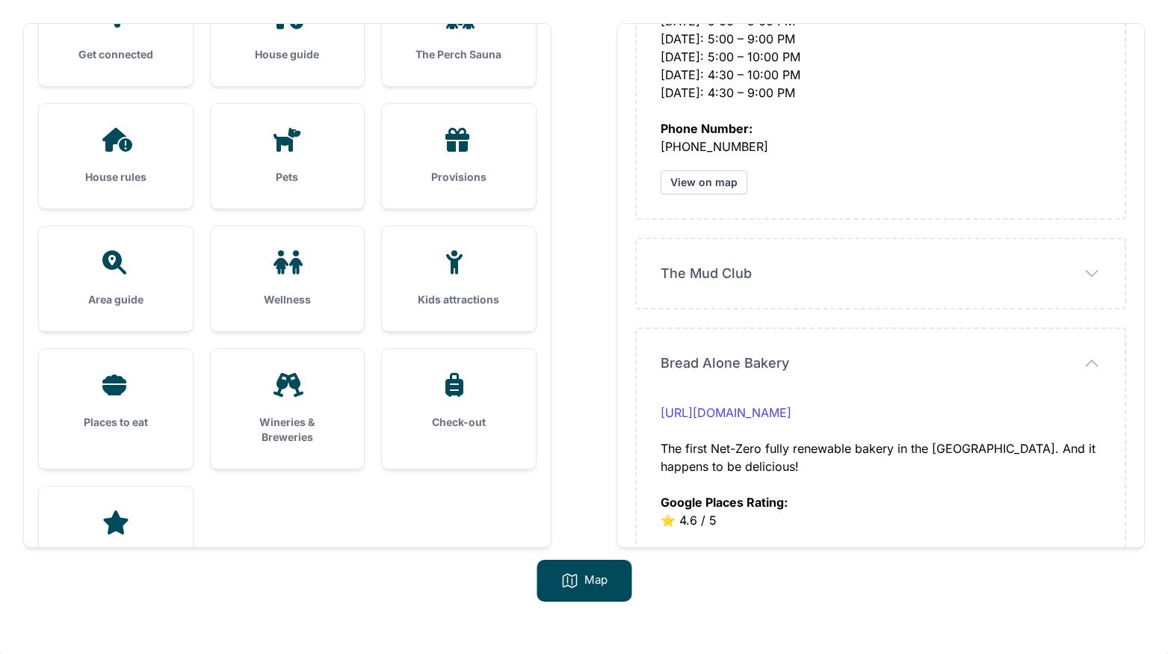
click at [702, 288] on div "The Mud Club The Mud Club Usually with a line and some waiting, this famous ove…" at bounding box center [881, 273] width 488 height 69
click at [0, 0] on span "The Mud Club" at bounding box center [0, 0] width 0 height 0
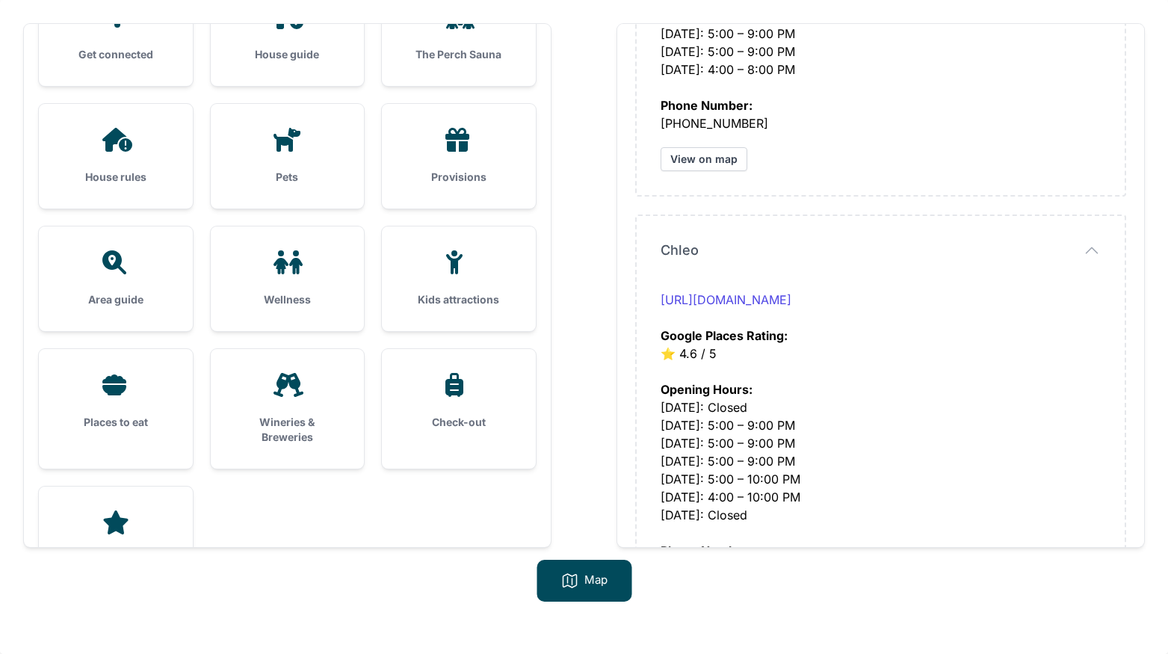
scroll to position [4309, 0]
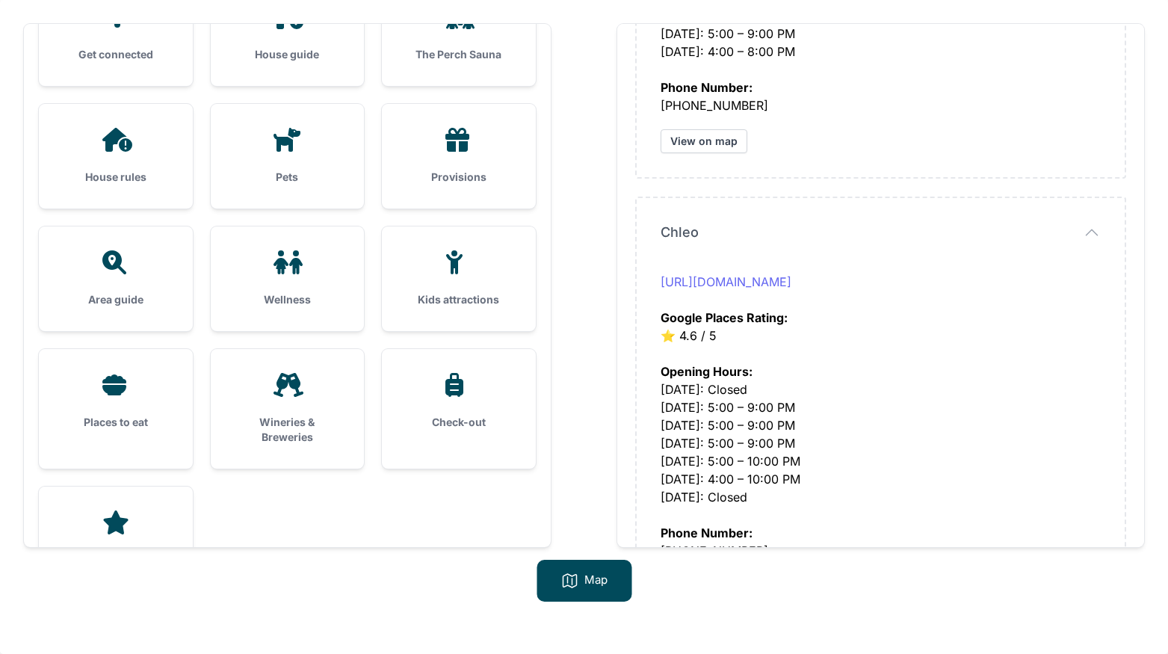
click at [758, 281] on link "[URL][DOMAIN_NAME]" at bounding box center [726, 281] width 131 height 15
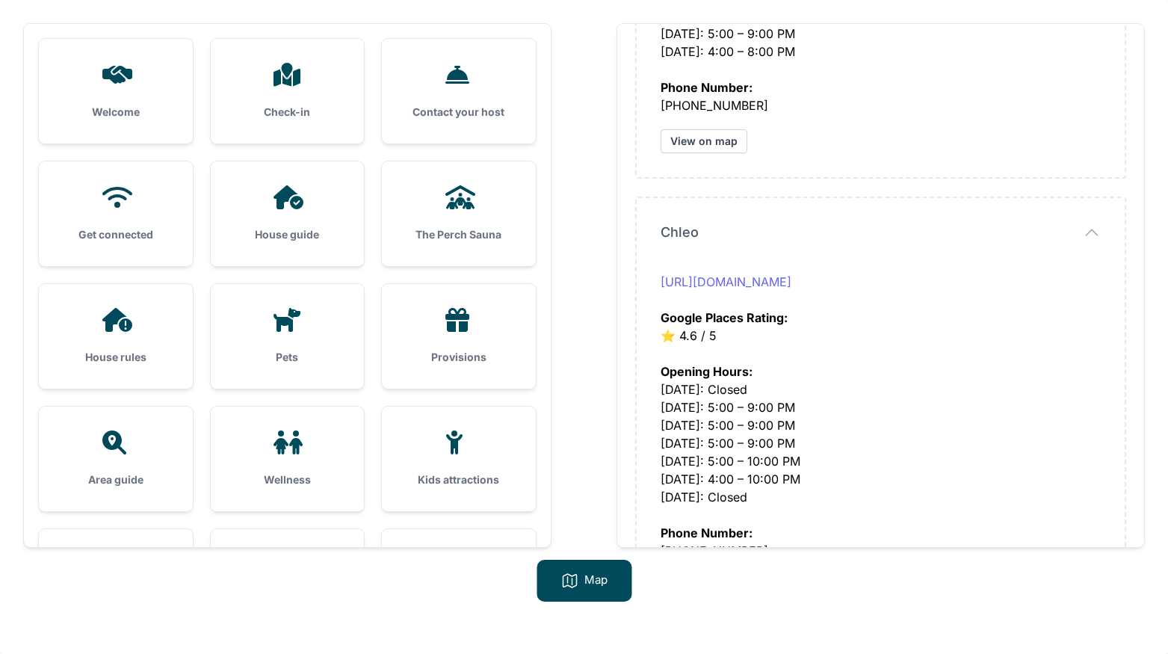
scroll to position [0, 0]
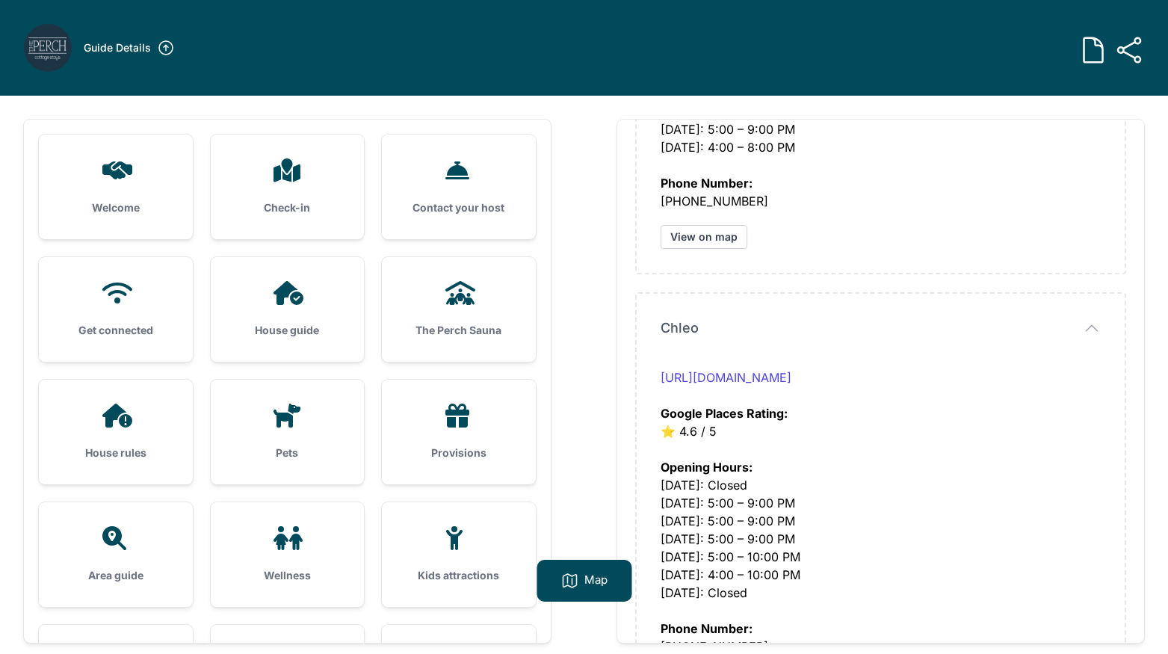
click at [55, 41] on img at bounding box center [48, 48] width 48 height 48
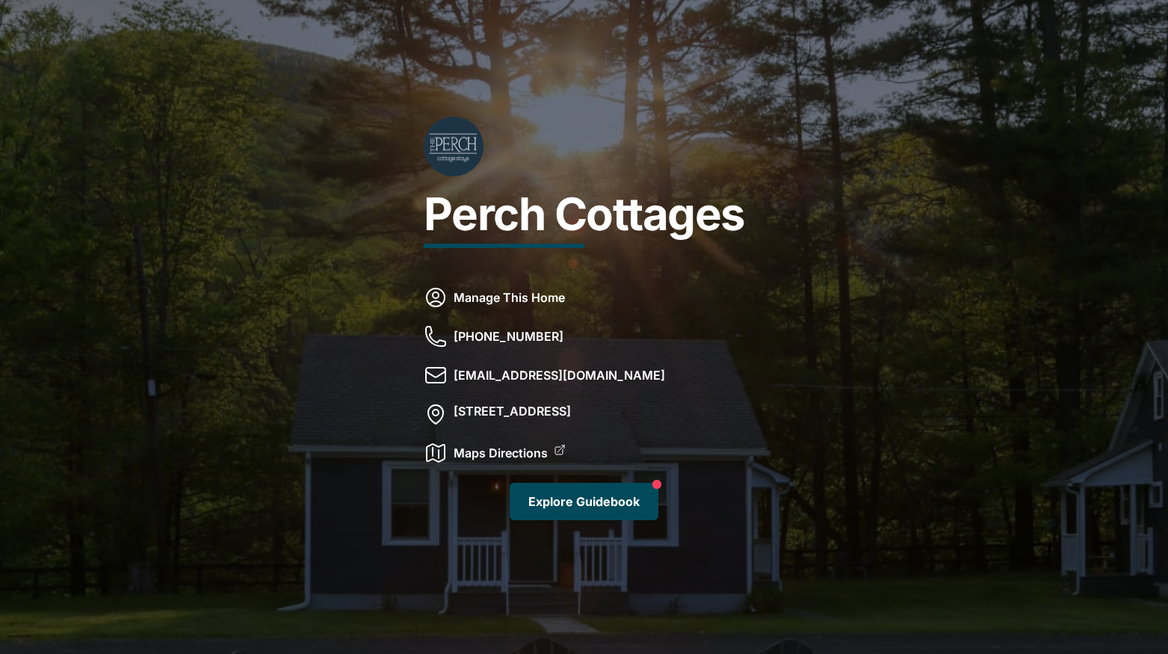
click at [617, 493] on link "Explore Guidebook" at bounding box center [584, 501] width 149 height 37
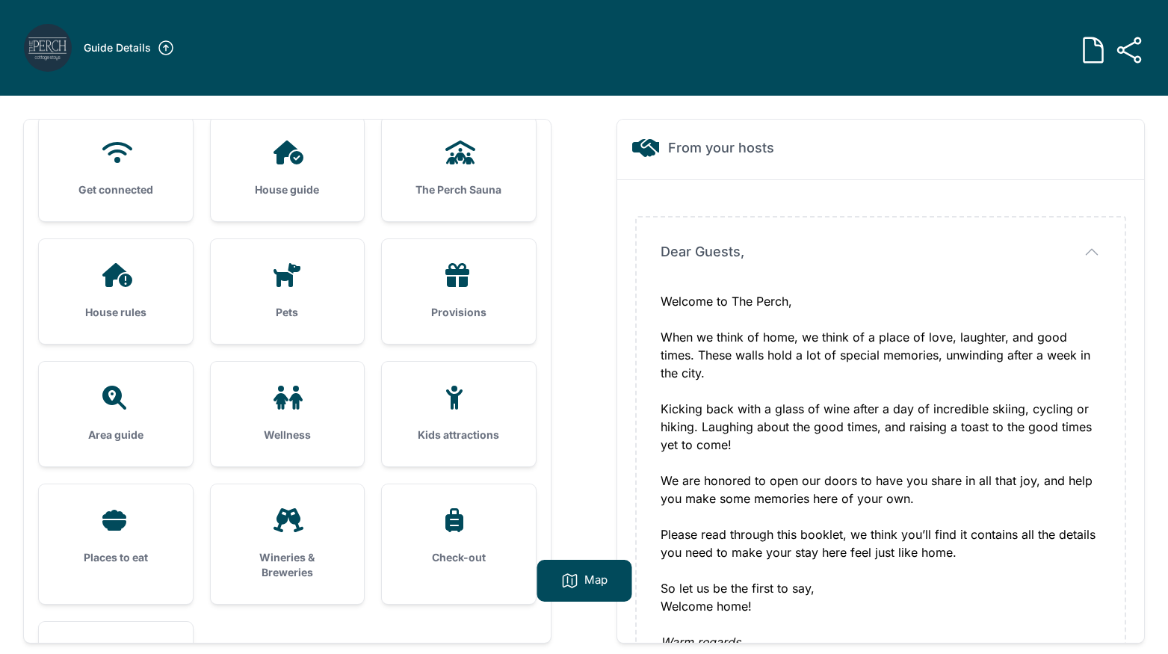
scroll to position [57, 0]
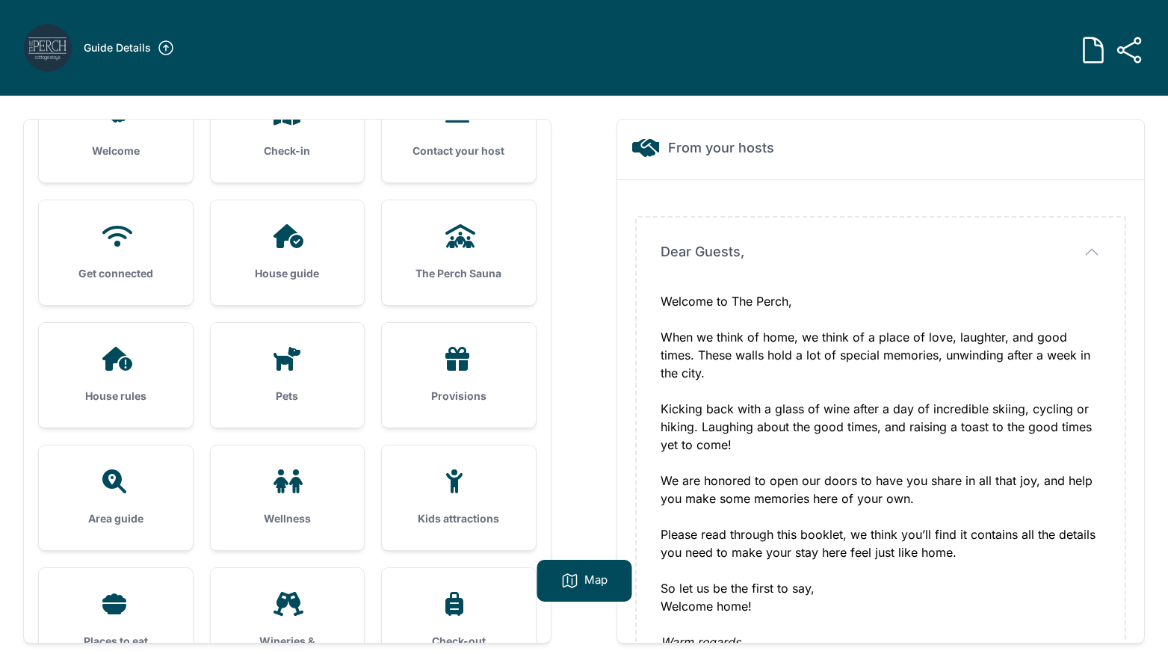
click at [465, 277] on h3 "The Perch Sauna" at bounding box center [459, 273] width 106 height 15
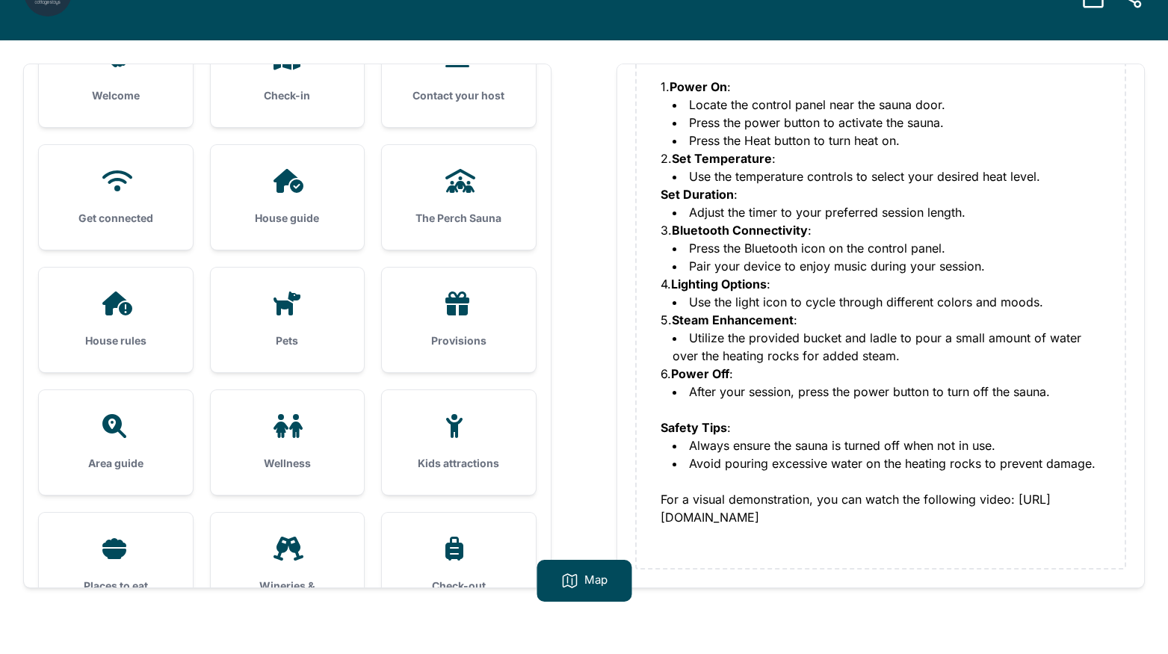
scroll to position [80, 0]
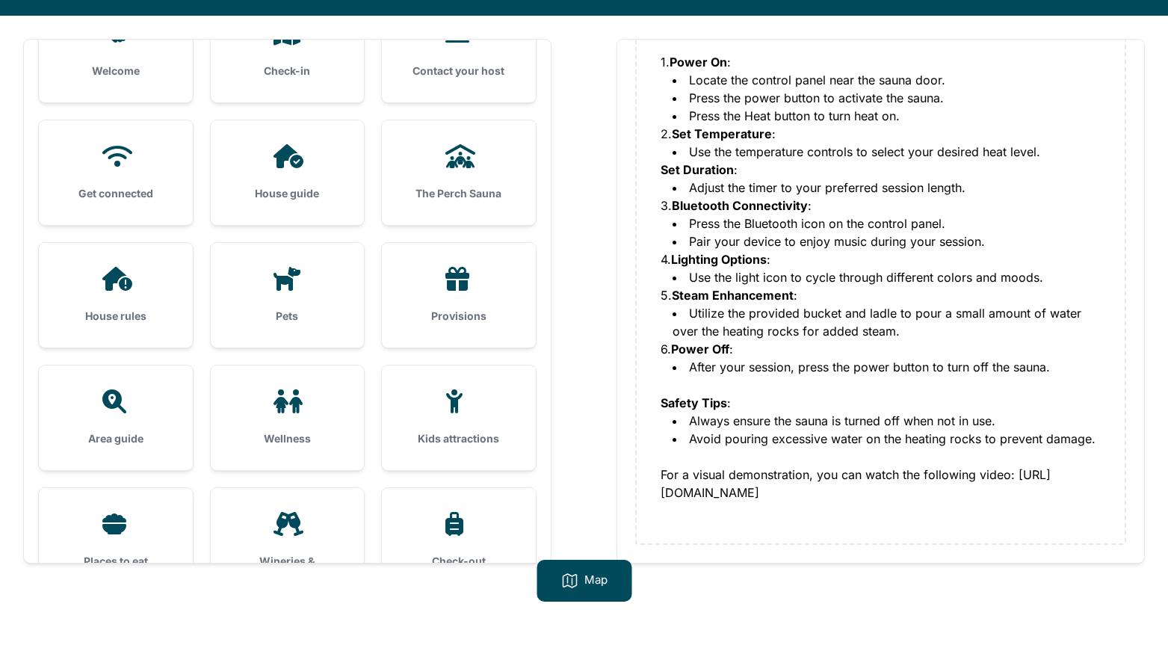
click at [149, 396] on div at bounding box center [116, 401] width 106 height 24
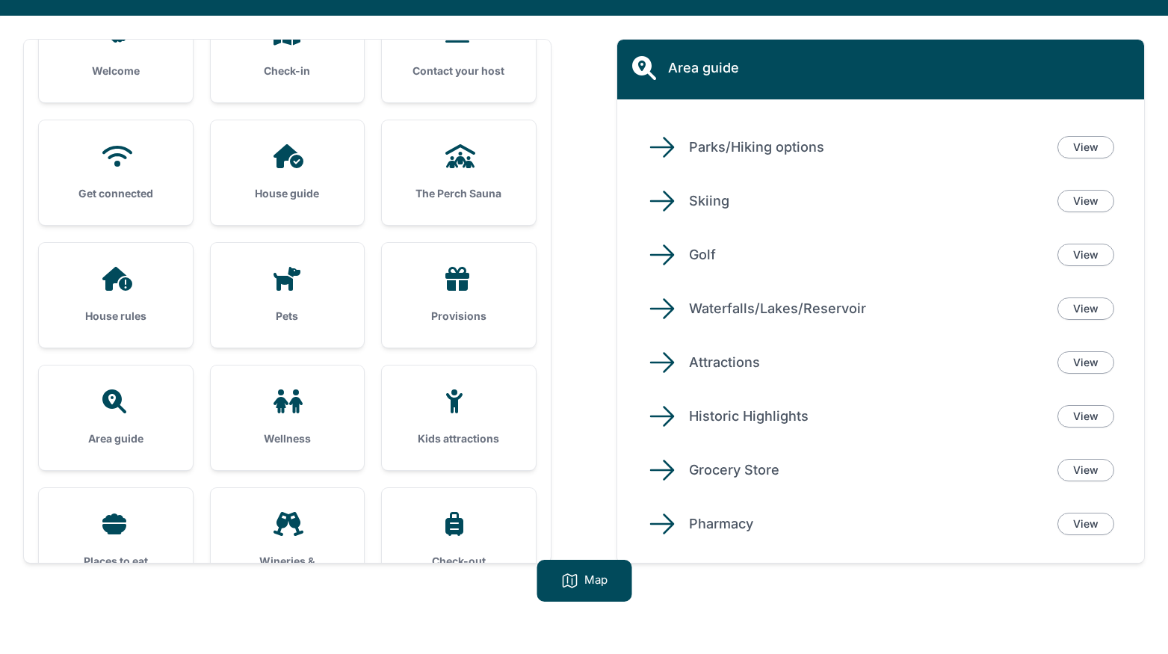
scroll to position [45, 0]
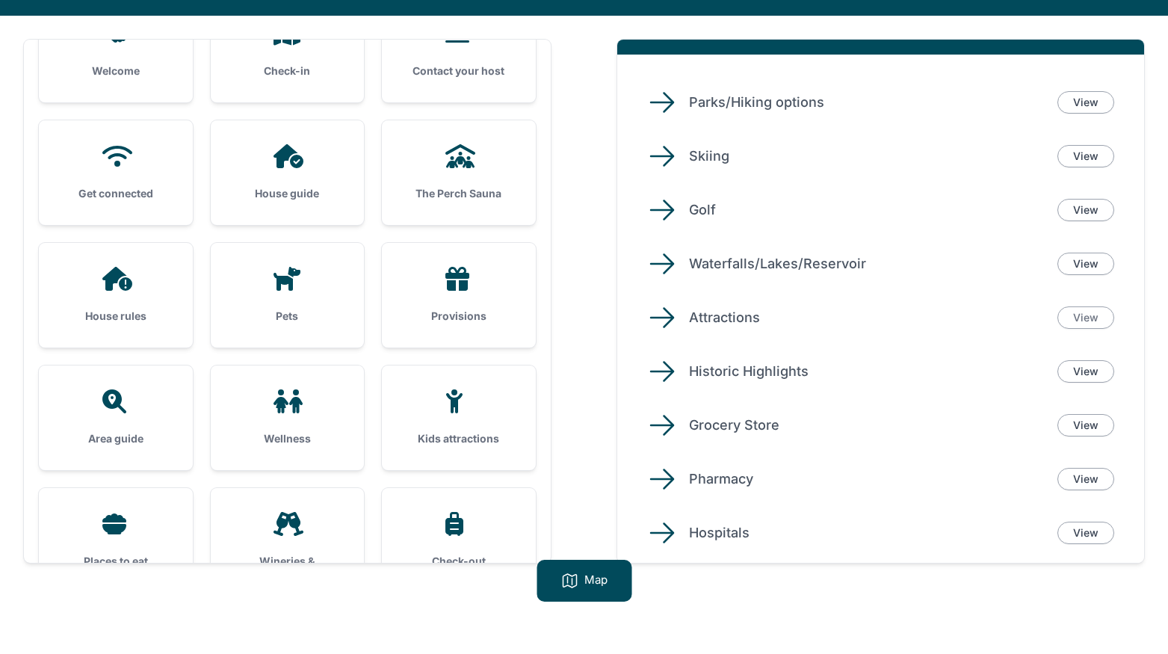
click at [1089, 316] on link "View" at bounding box center [1086, 317] width 57 height 22
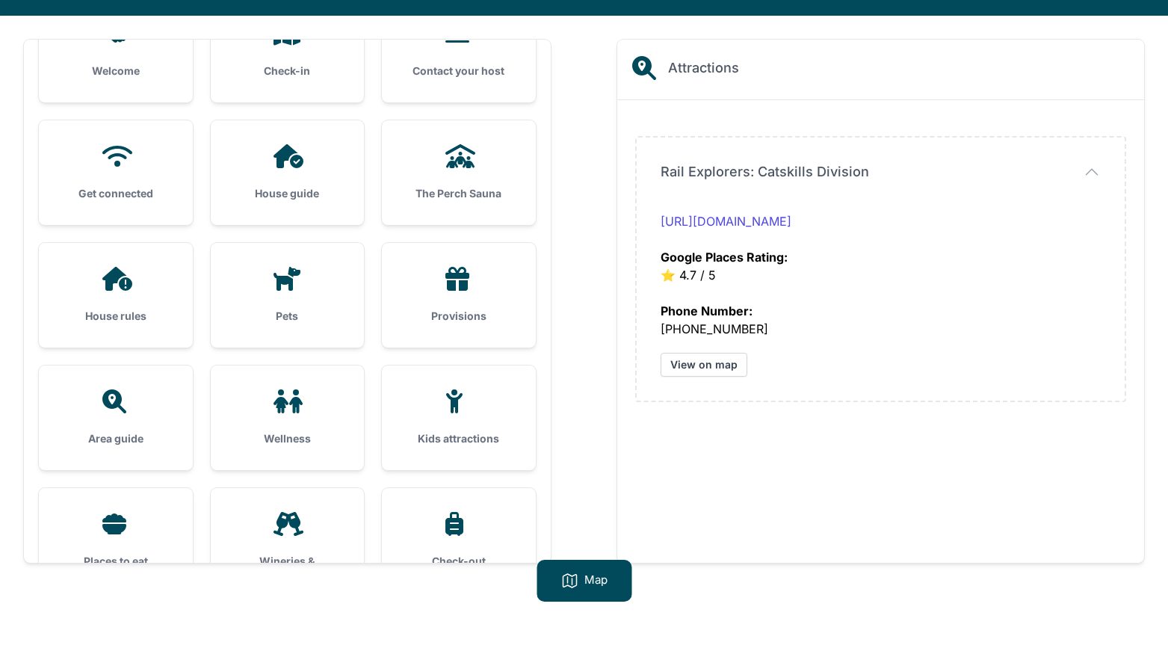
scroll to position [96, 0]
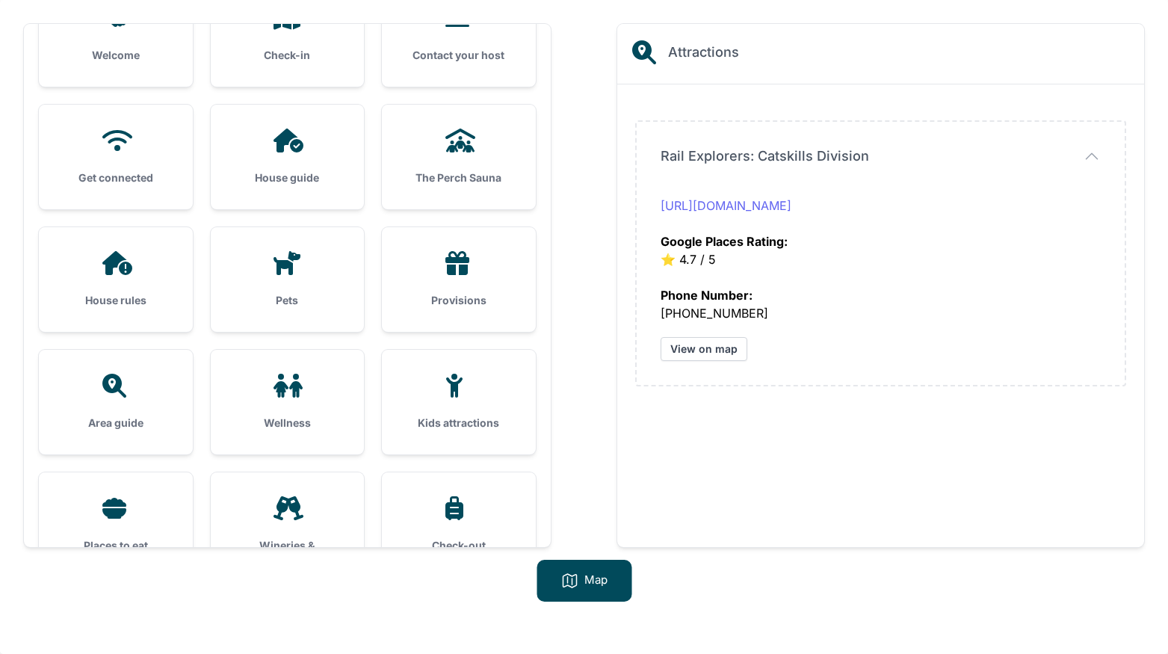
click at [791, 206] on link "[URL][DOMAIN_NAME]" at bounding box center [726, 205] width 131 height 15
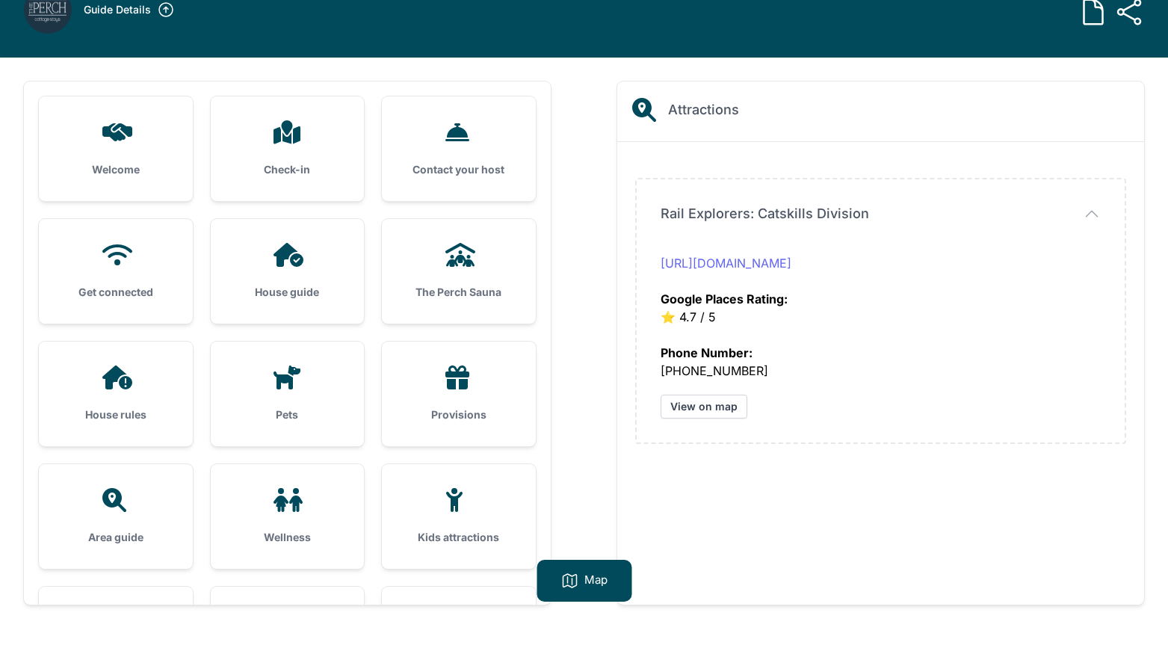
scroll to position [6, 0]
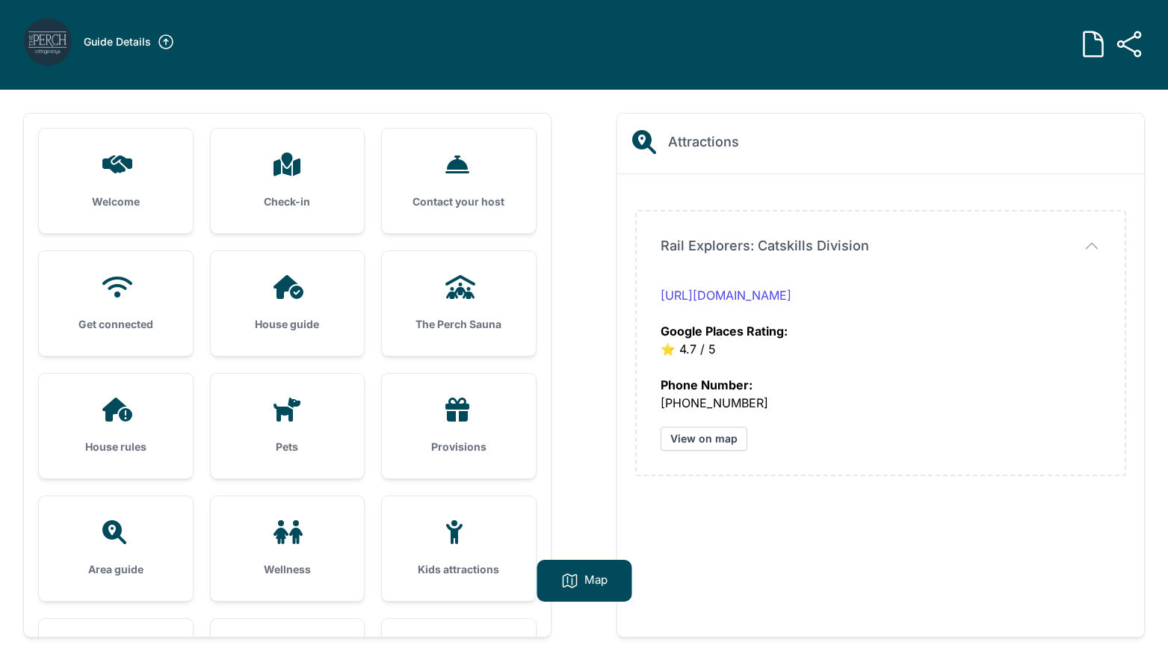
click at [324, 194] on h3 "Check-in" at bounding box center [288, 201] width 106 height 15
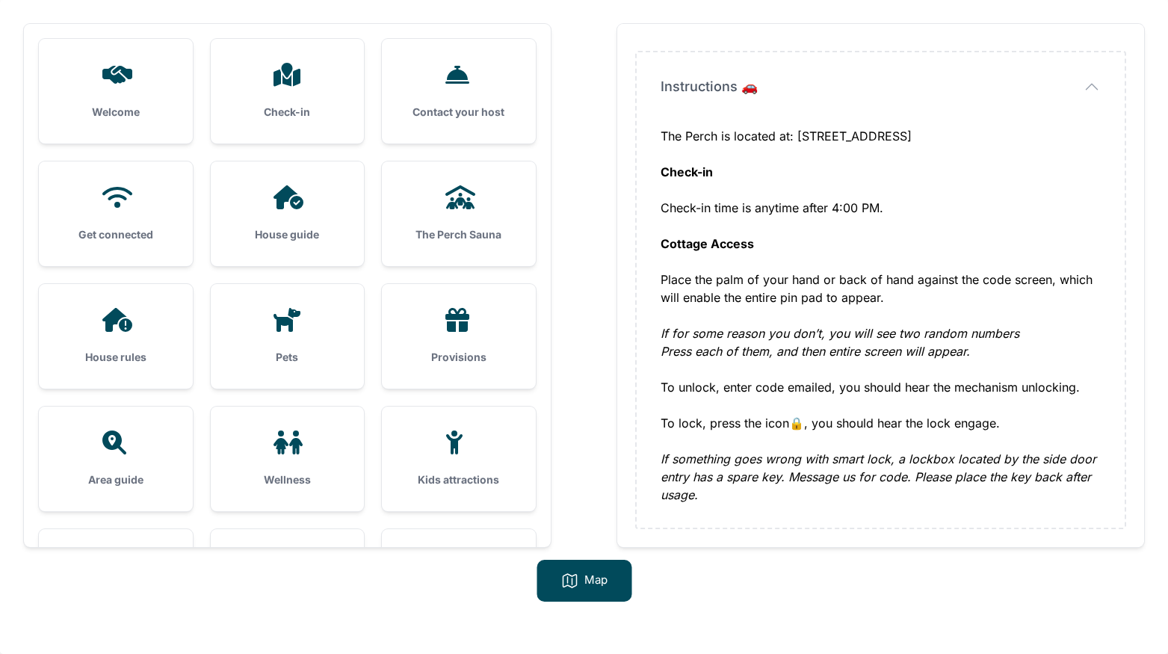
scroll to position [239, 0]
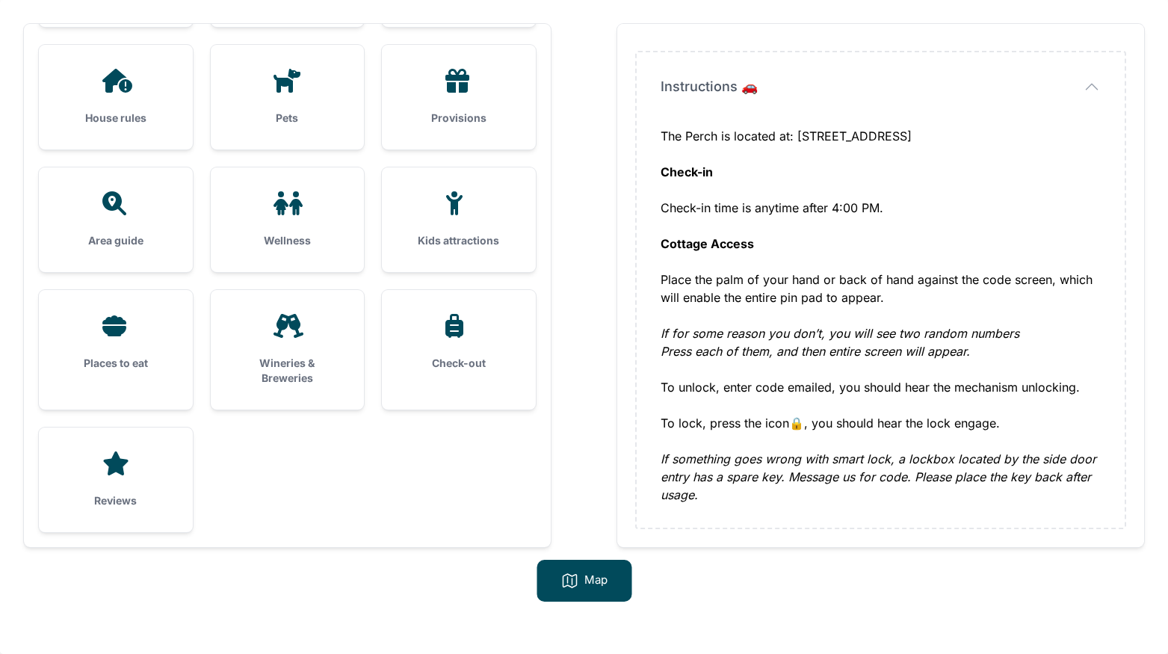
click at [123, 470] on icon at bounding box center [116, 463] width 36 height 24
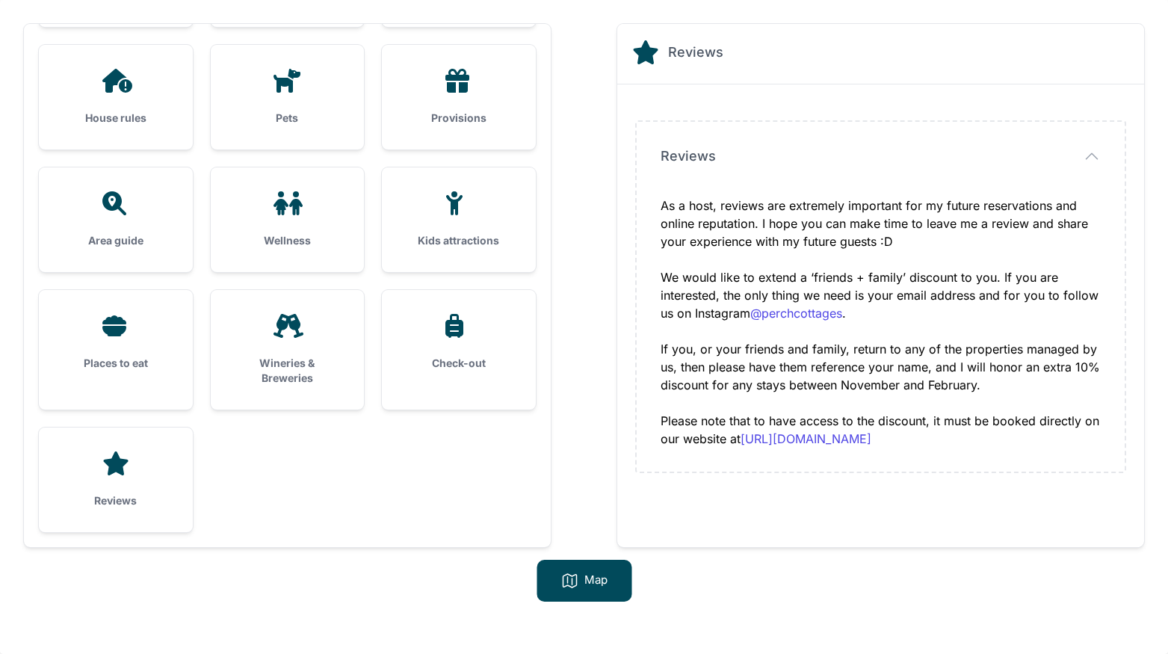
scroll to position [0, 0]
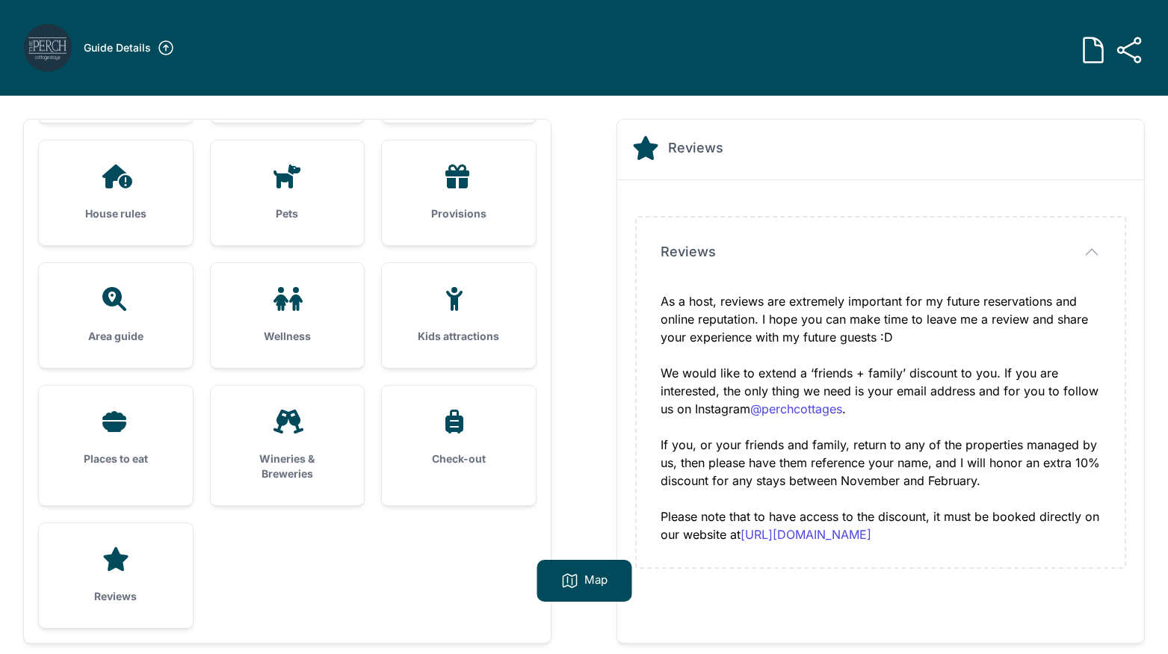
click at [1096, 51] on icon at bounding box center [1093, 50] width 30 height 30
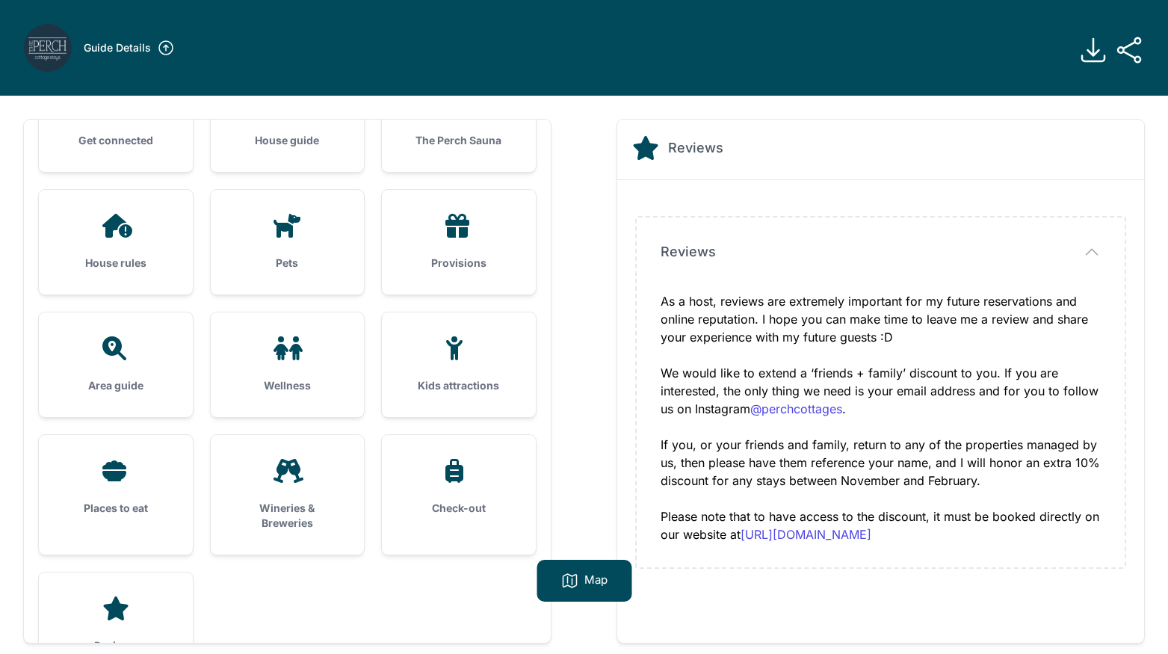
scroll to position [226, 0]
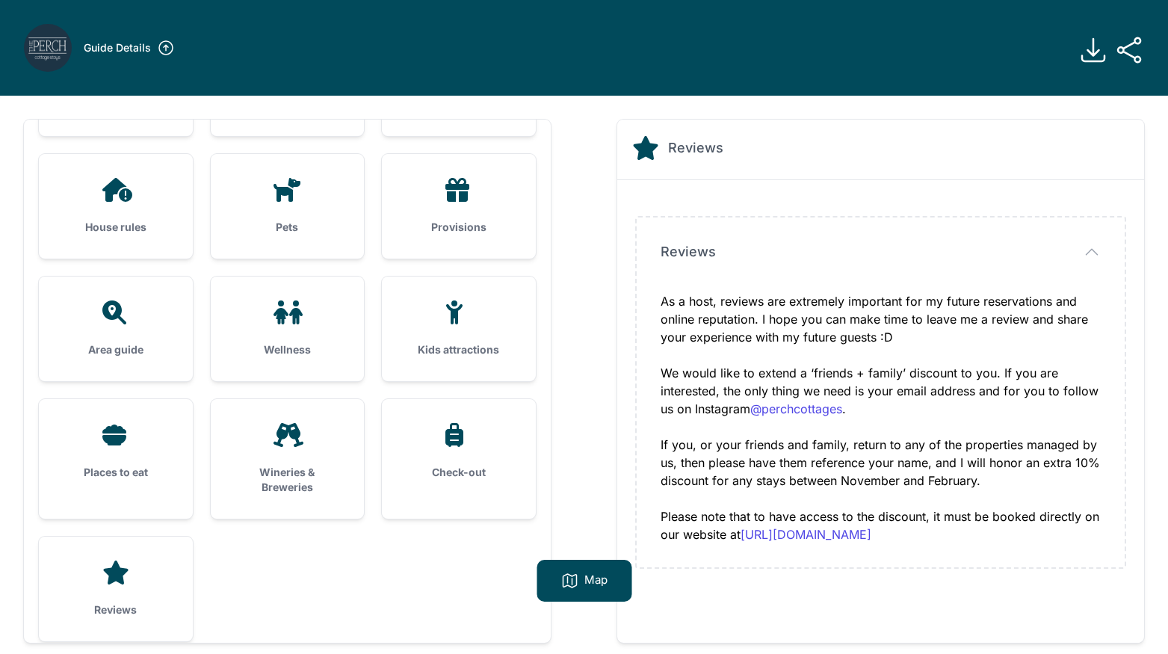
click at [118, 463] on div "Places to eat" at bounding box center [116, 451] width 154 height 105
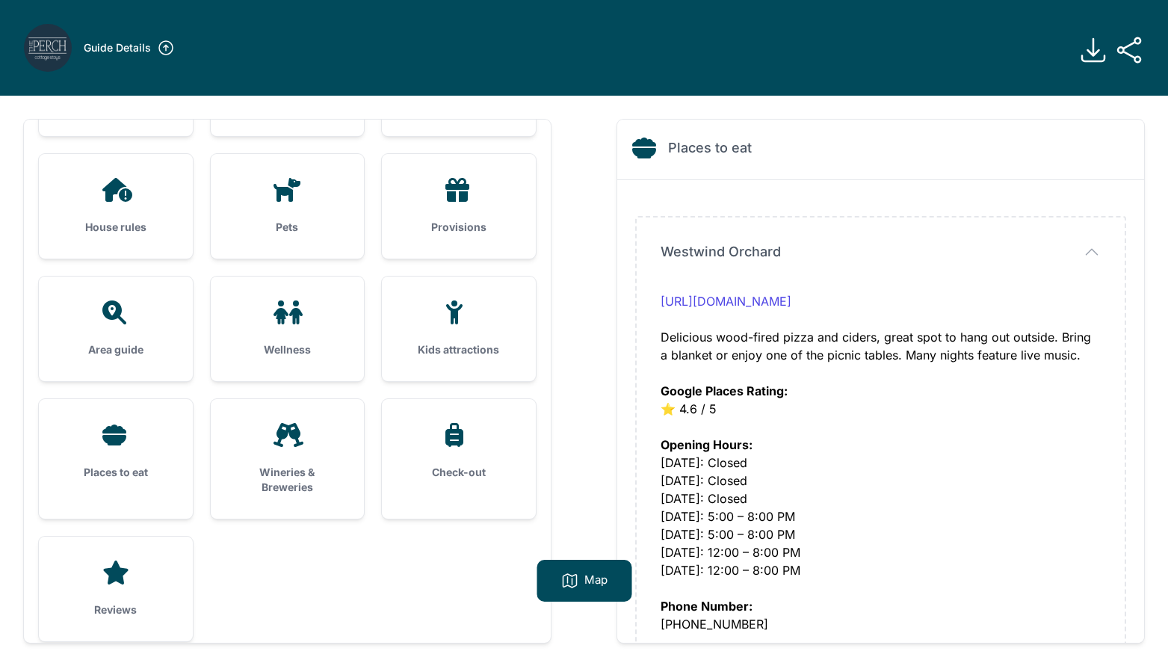
click at [288, 468] on h3 "Wineries & Breweries" at bounding box center [288, 480] width 106 height 30
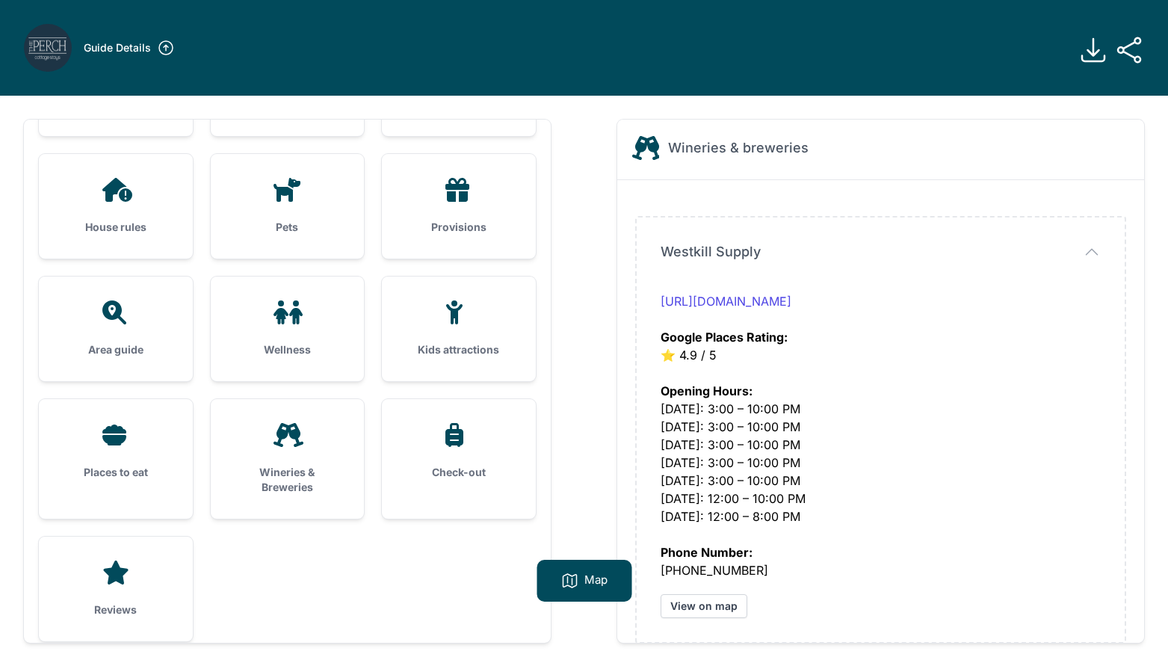
click at [1091, 52] on icon at bounding box center [1093, 50] width 30 height 30
